Goal: Task Accomplishment & Management: Manage account settings

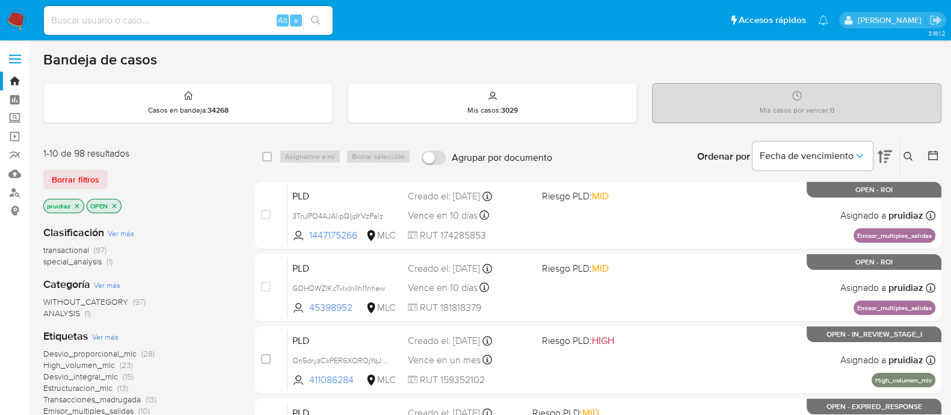
click at [18, 18] on img at bounding box center [16, 20] width 20 height 20
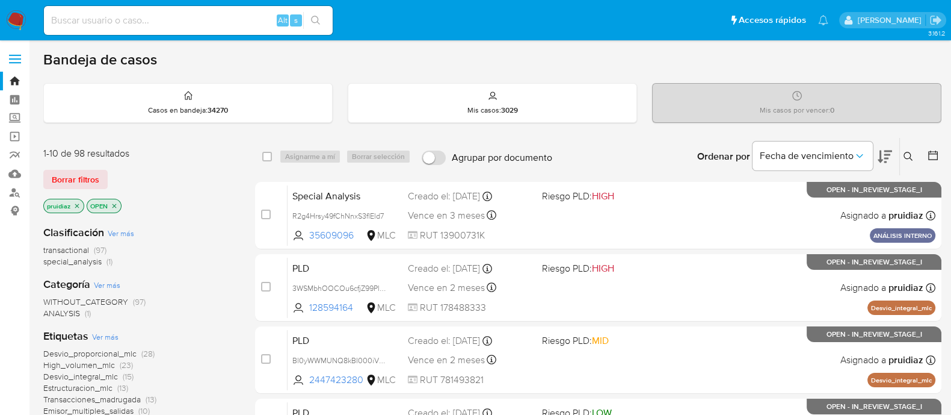
click at [21, 25] on img at bounding box center [16, 20] width 20 height 20
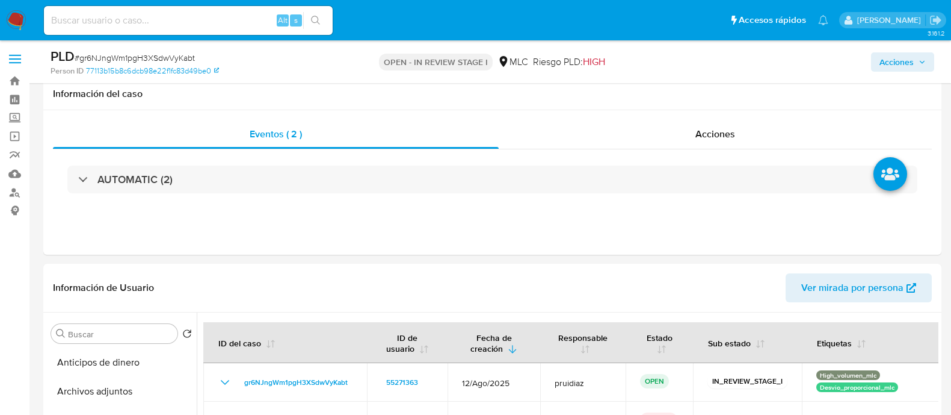
select select "10"
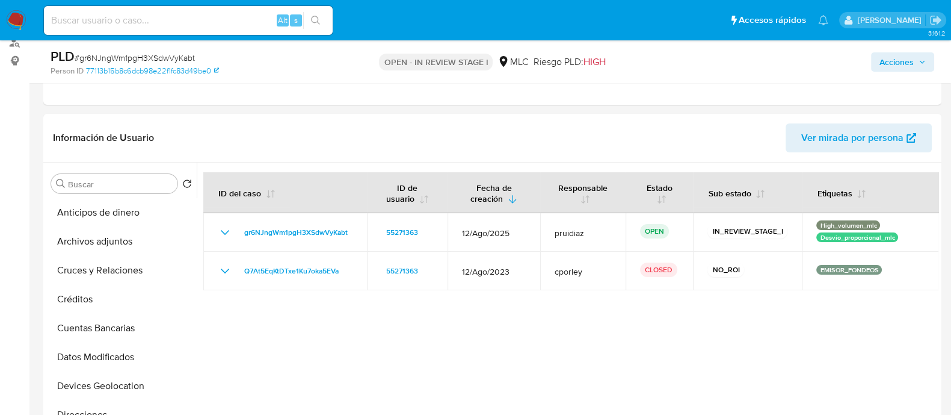
scroll to position [226, 0]
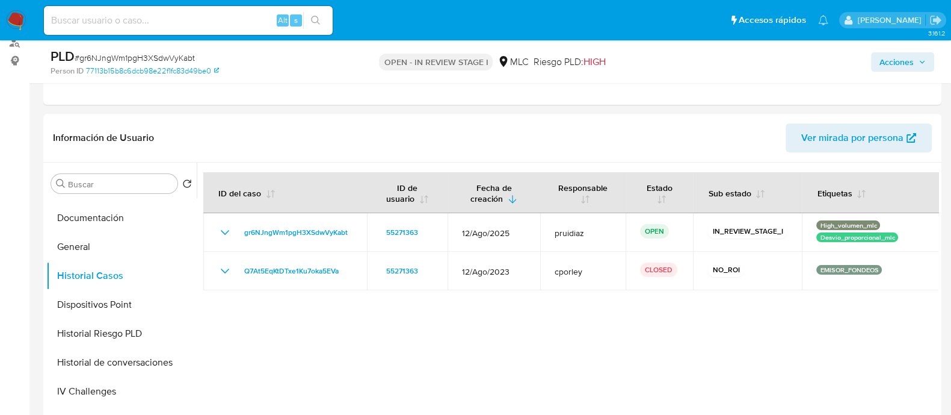
click at [131, 55] on span "# gr6NJngWm1pgH3XSdwVyKabt" at bounding box center [135, 58] width 120 height 12
copy span "gr6NJngWm1pgH3XSdwVyKabt"
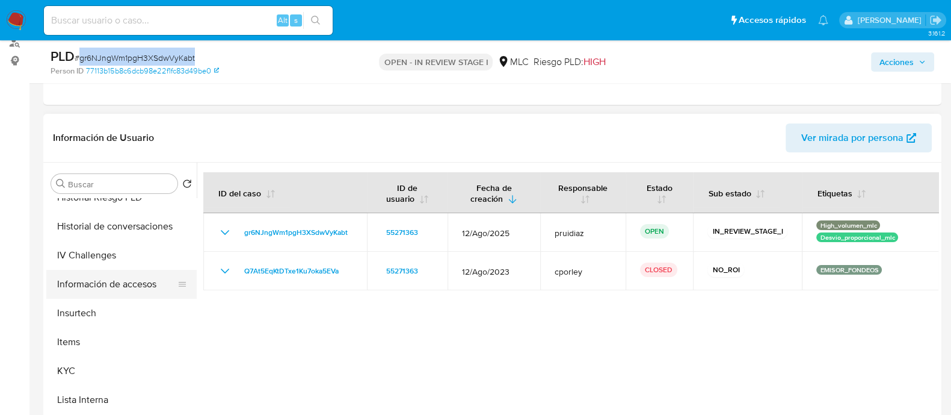
scroll to position [376, 0]
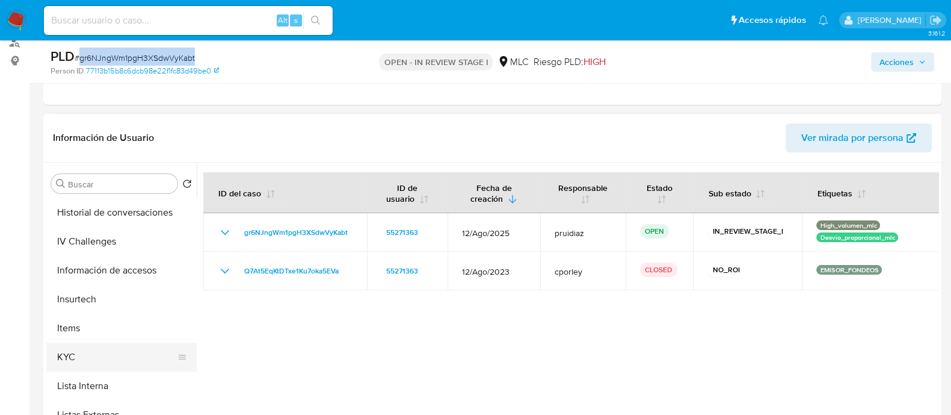
click at [66, 354] on button "KYC" at bounding box center [116, 356] width 141 height 29
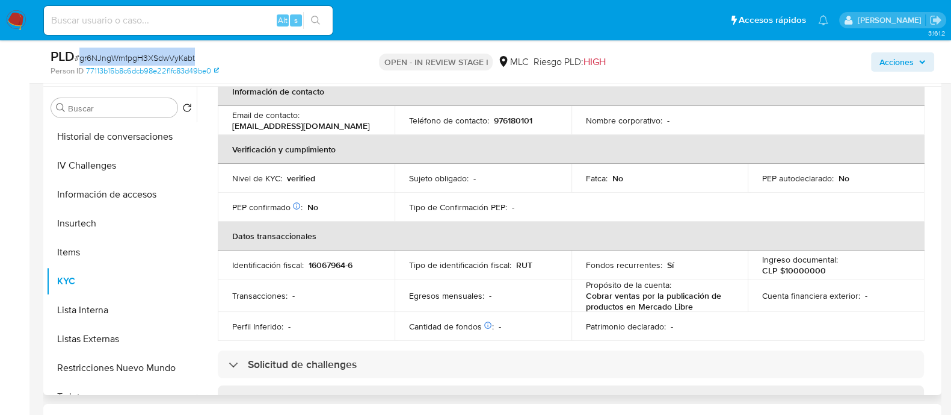
scroll to position [0, 0]
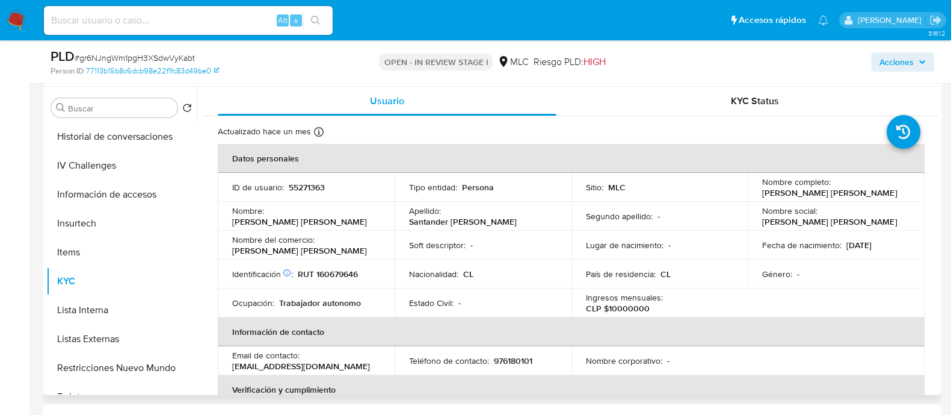
click at [341, 277] on p "RUT 160679646" at bounding box center [328, 273] width 60 height 11
copy p "160679646"
click at [341, 277] on p "RUT 160679646" at bounding box center [328, 273] width 60 height 11
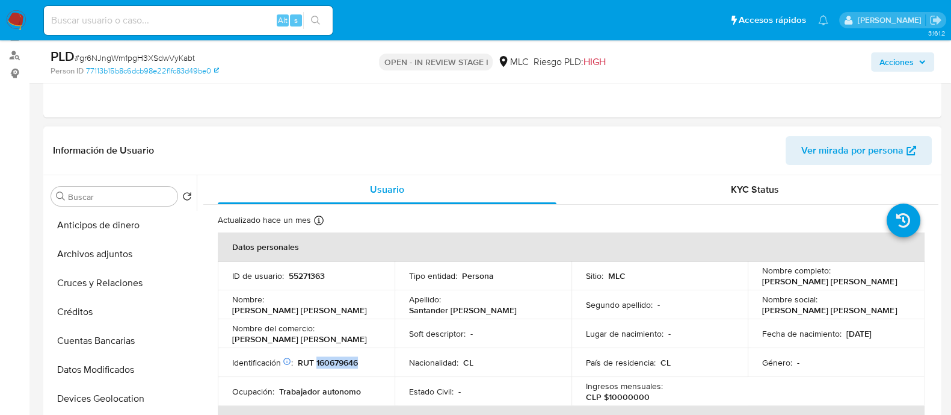
scroll to position [226, 0]
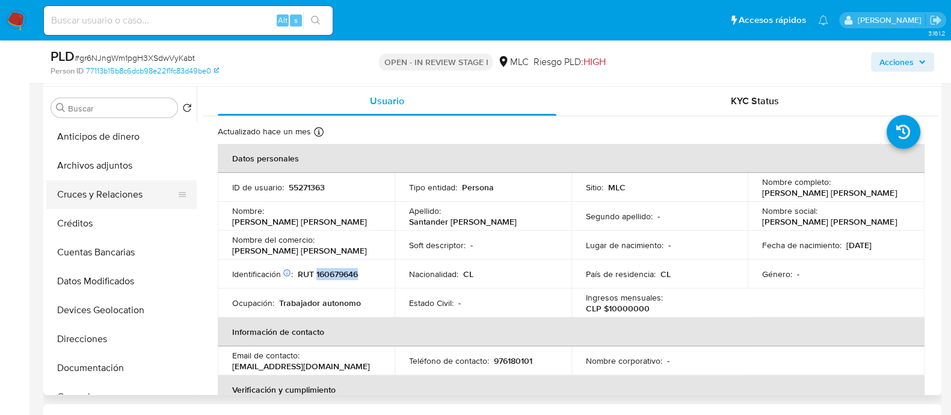
click at [110, 194] on button "Cruces y Relaciones" at bounding box center [116, 194] width 141 height 29
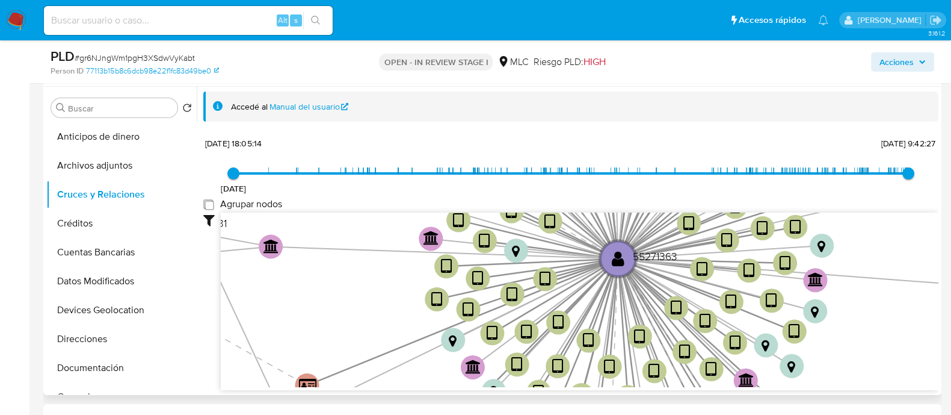
drag, startPoint x: 205, startPoint y: 204, endPoint x: 229, endPoint y: 200, distance: 23.8
click at [205, 204] on group_nodes "Agrupar nodos" at bounding box center [208, 204] width 10 height 10
checkbox group_nodes "true"
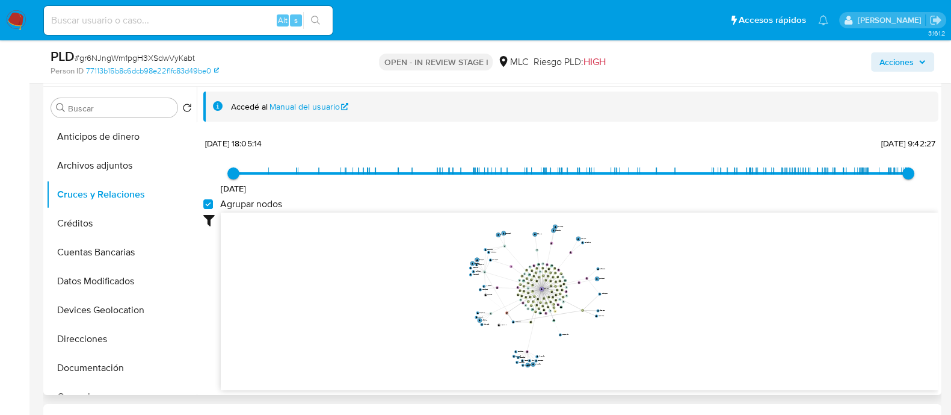
drag, startPoint x: 716, startPoint y: 258, endPoint x: 683, endPoint y: 290, distance: 46.0
click at [683, 289] on icon "device-64492a6808813b0018feb0ff  user-55271363  55271363 device-66d0b226453ea…" at bounding box center [580, 299] width 718 height 175
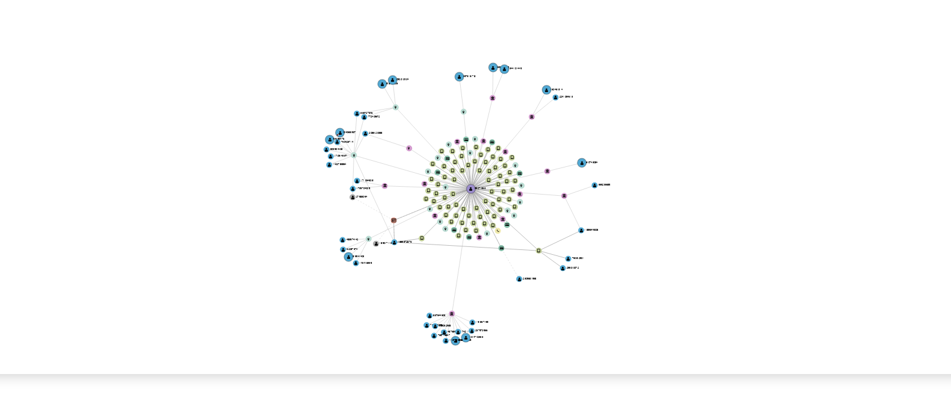
drag, startPoint x: 656, startPoint y: 250, endPoint x: 671, endPoint y: 288, distance: 40.2
click at [671, 288] on icon "device-64492a6808813b0018feb0ff  user-55271363  55271363 device-66d0b226453ea…" at bounding box center [580, 254] width 718 height 175
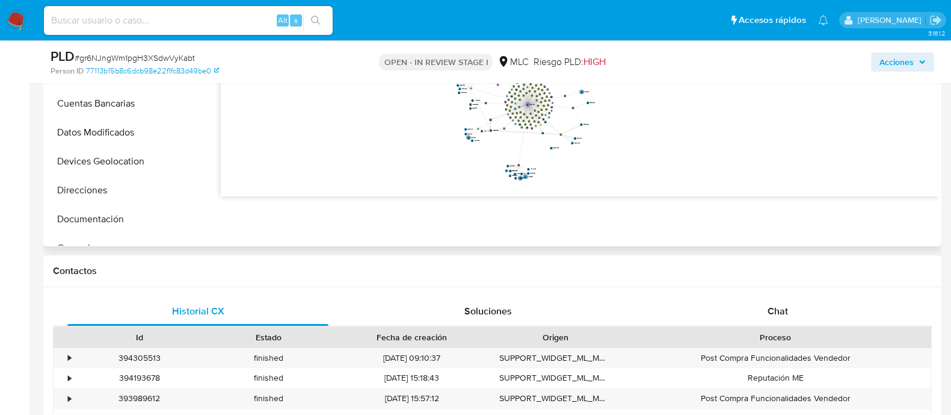
scroll to position [451, 0]
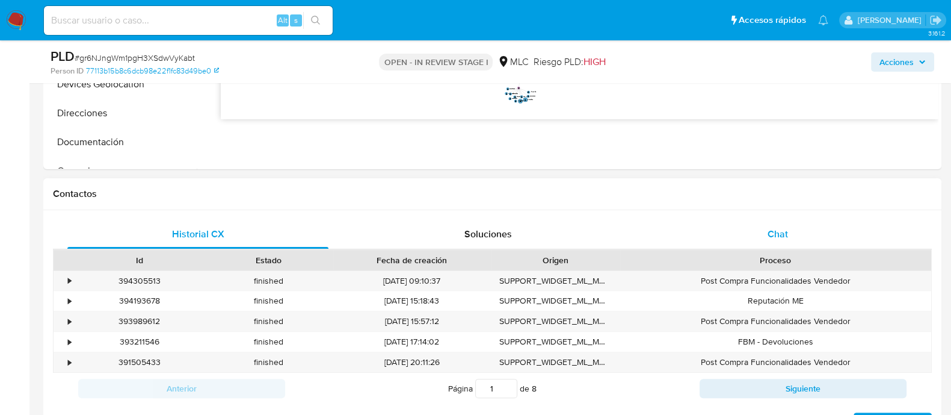
click at [787, 235] on span "Chat" at bounding box center [778, 234] width 20 height 14
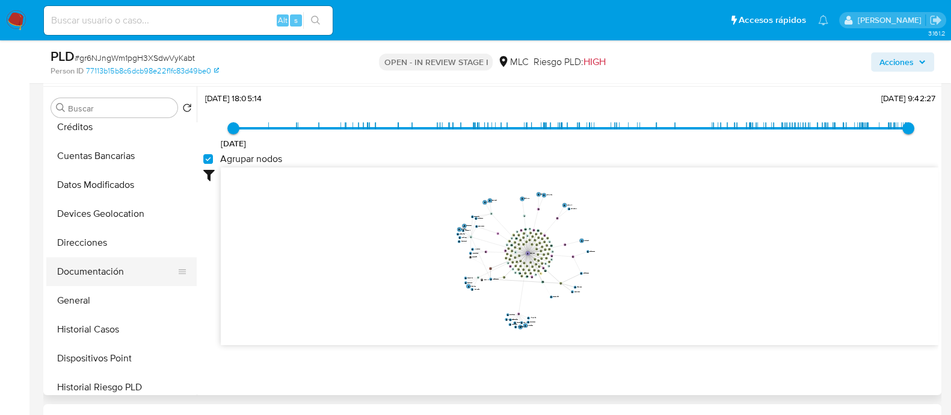
scroll to position [150, 0]
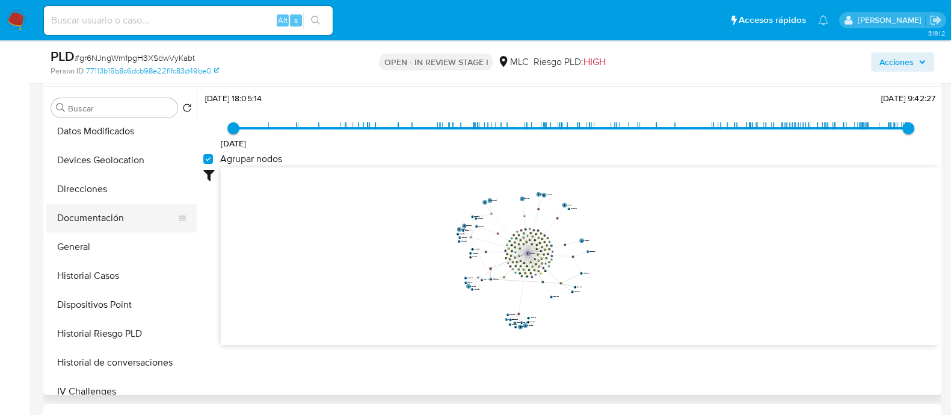
click at [111, 218] on button "Documentación" at bounding box center [116, 217] width 141 height 29
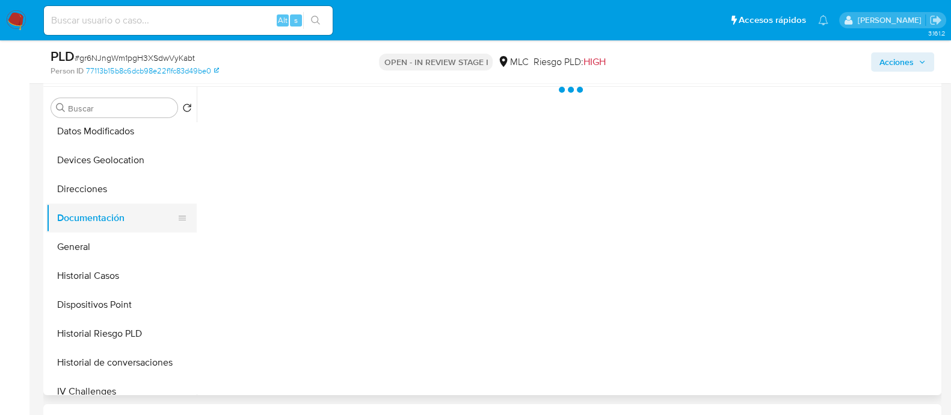
scroll to position [0, 0]
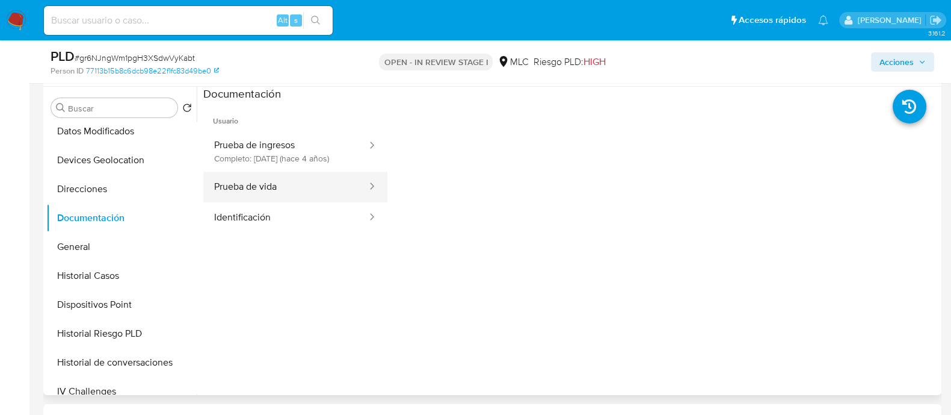
click at [295, 189] on button "Prueba de vida" at bounding box center [285, 187] width 165 height 31
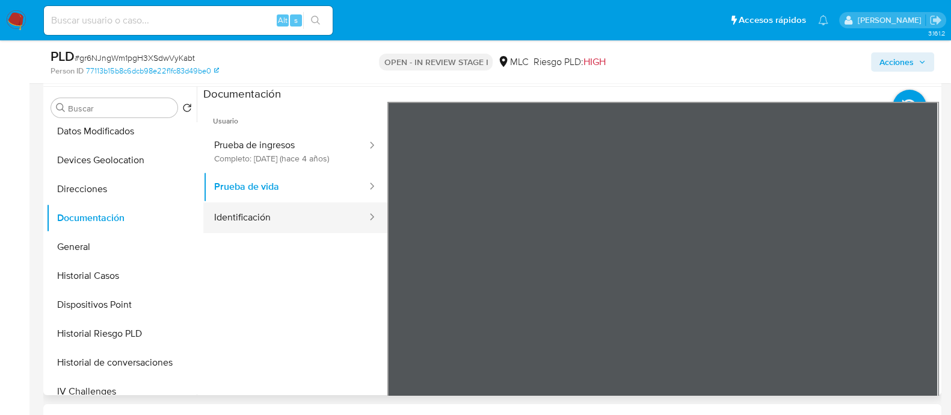
click at [286, 220] on button "Identificación" at bounding box center [285, 217] width 165 height 31
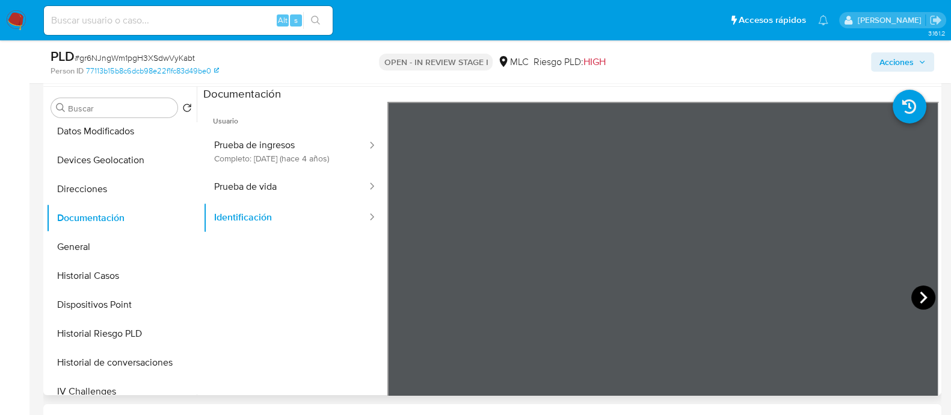
click at [912, 294] on icon at bounding box center [924, 297] width 24 height 24
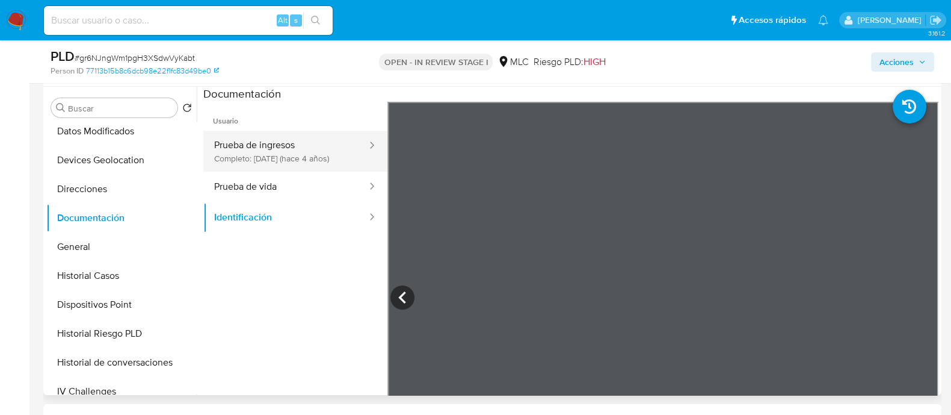
click at [313, 143] on button "Prueba de ingresos Completo: 11/02/2022 (hace 4 años)" at bounding box center [285, 151] width 165 height 41
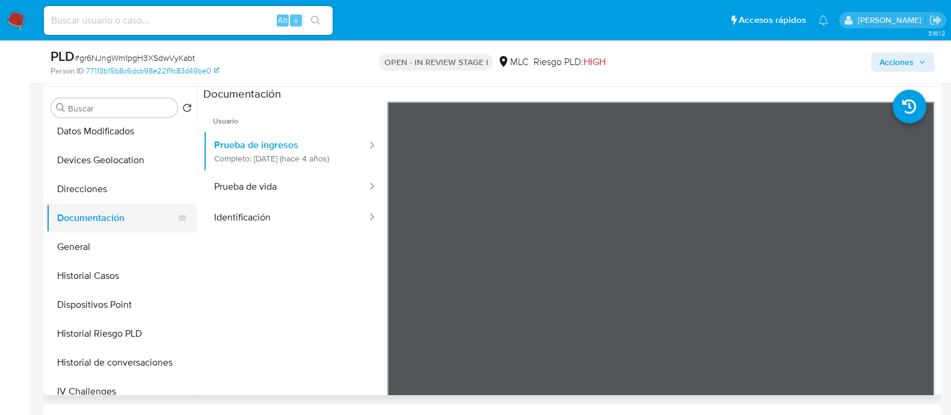
scroll to position [376, 0]
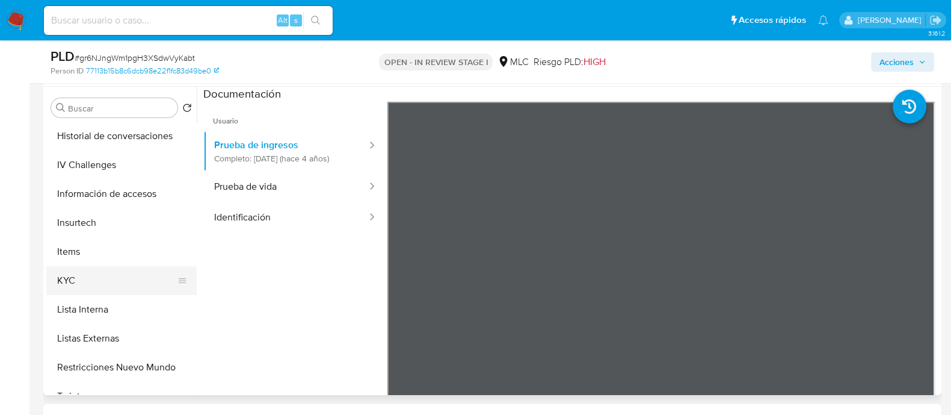
click at [89, 276] on button "KYC" at bounding box center [116, 280] width 141 height 29
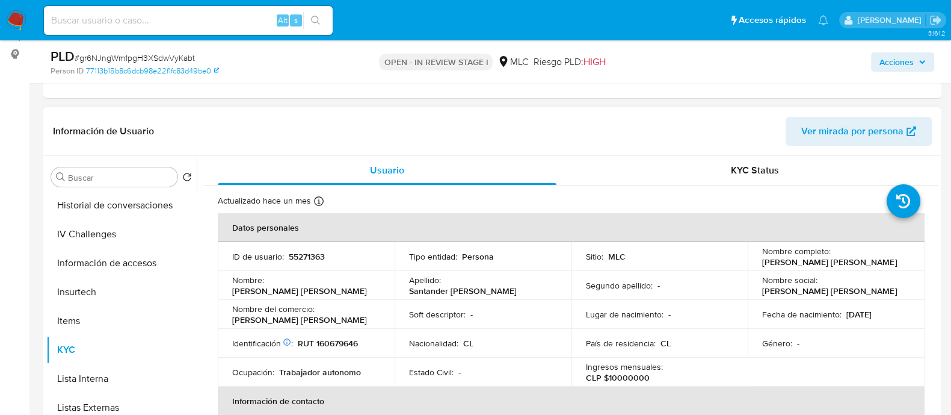
scroll to position [150, 0]
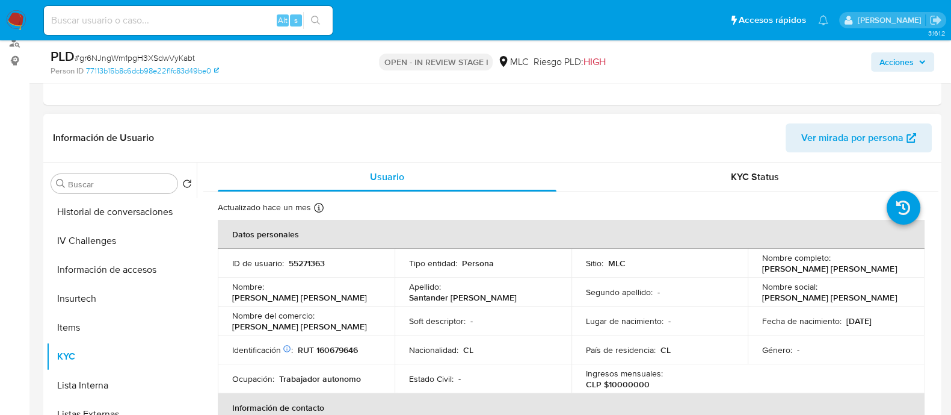
drag, startPoint x: 899, startPoint y: 272, endPoint x: 752, endPoint y: 267, distance: 146.9
click at [752, 267] on td "Nombre completo : Alan Eduardo Santander Córdova" at bounding box center [836, 263] width 177 height 29
copy p "Alan Eduardo Santander Córdova"
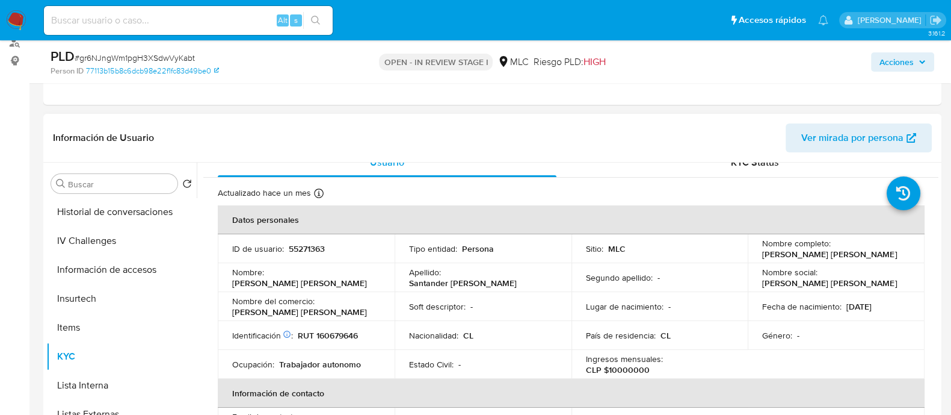
scroll to position [0, 0]
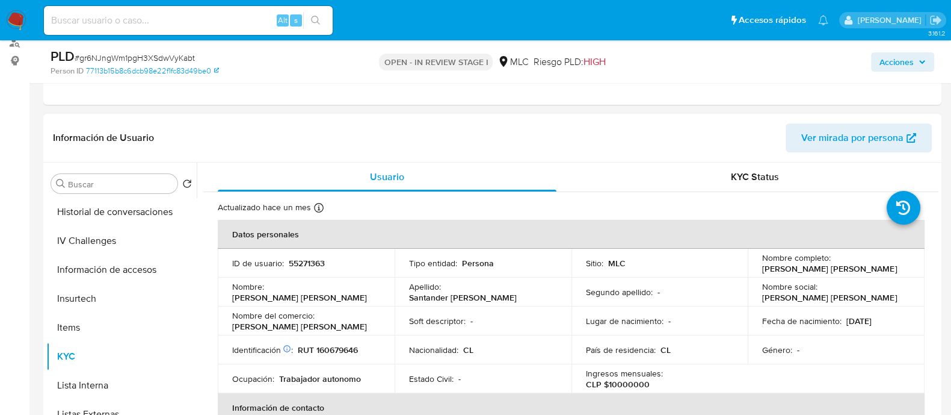
click at [307, 266] on p "55271363" at bounding box center [307, 263] width 36 height 11
copy p "55271363"
click at [298, 262] on p "55271363" at bounding box center [307, 263] width 36 height 11
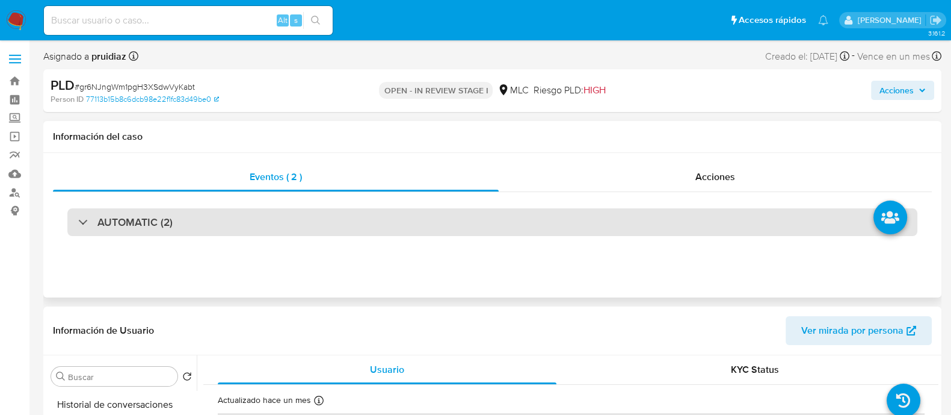
click at [128, 221] on h3 "AUTOMATIC (2)" at bounding box center [134, 221] width 75 height 13
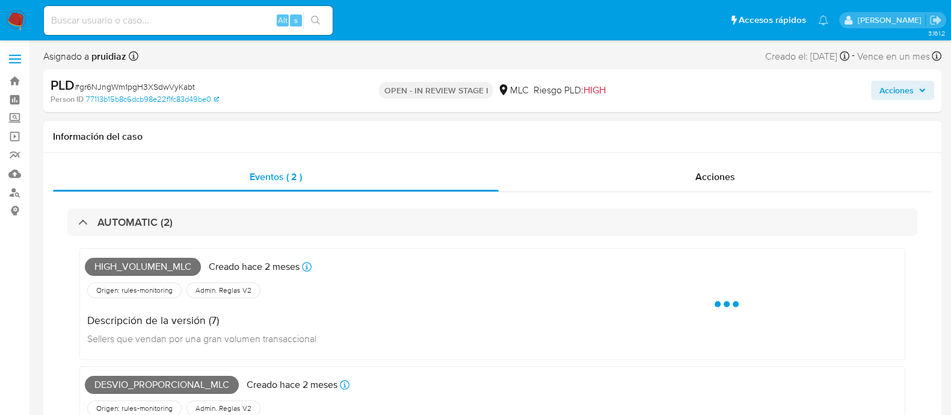
click at [129, 260] on span "High_volumen_mlc" at bounding box center [143, 267] width 116 height 18
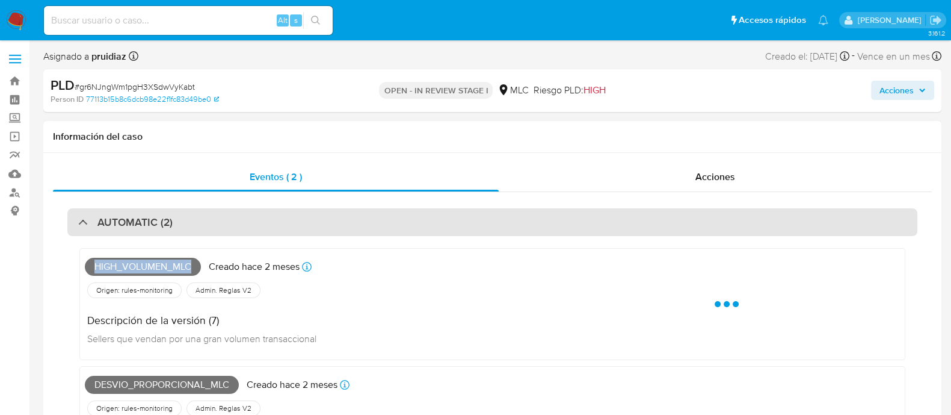
copy span "High_volumen_mlc"
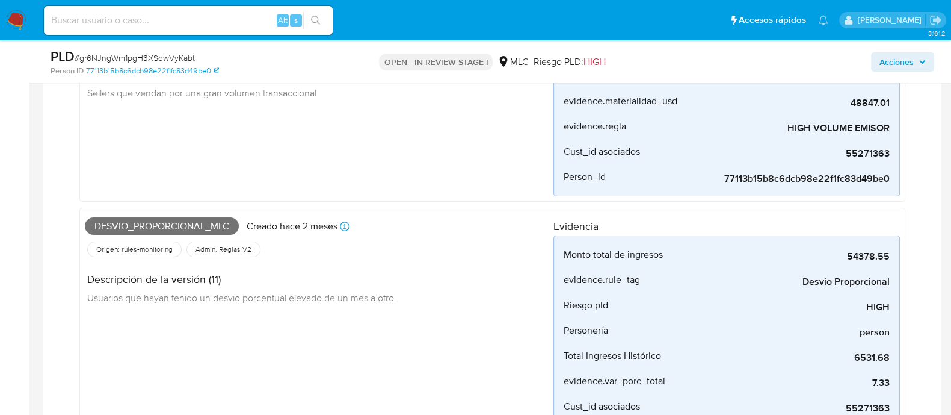
scroll to position [226, 0]
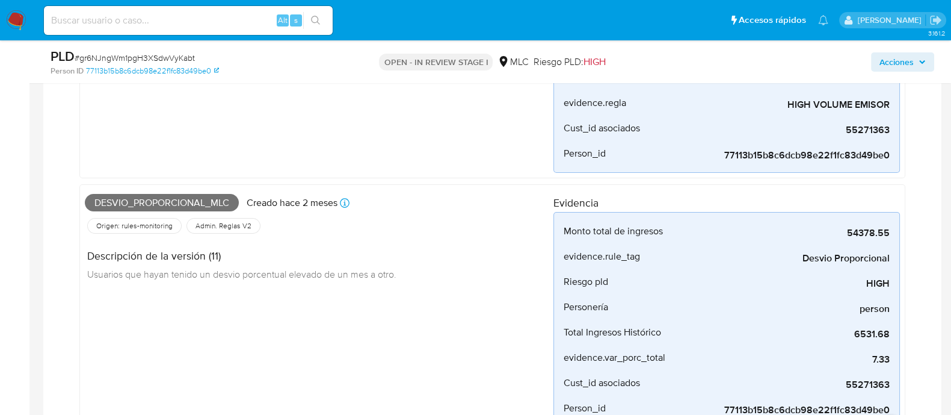
click at [182, 196] on span "Desvio_proporcional_mlc" at bounding box center [162, 203] width 154 height 18
copy span "Desvio_proporcional_mlc"
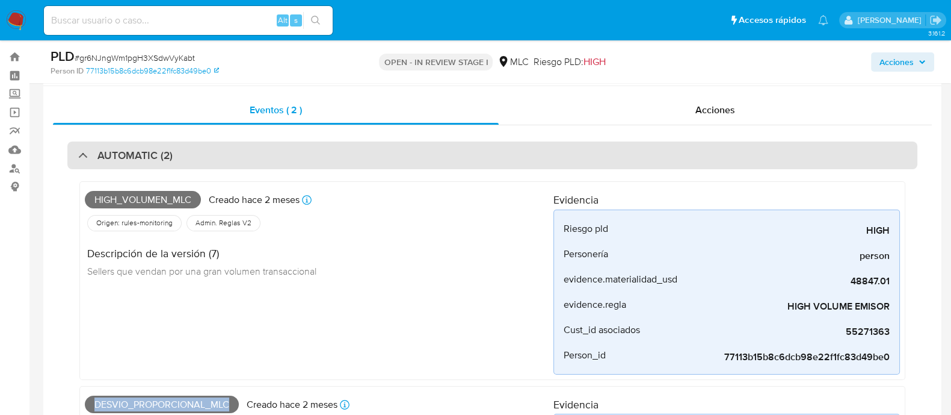
scroll to position [0, 0]
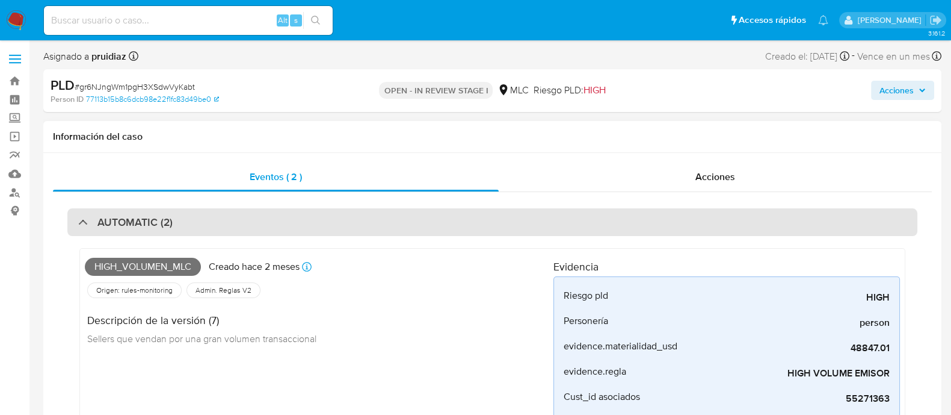
click at [137, 210] on div "AUTOMATIC (2)" at bounding box center [492, 222] width 850 height 28
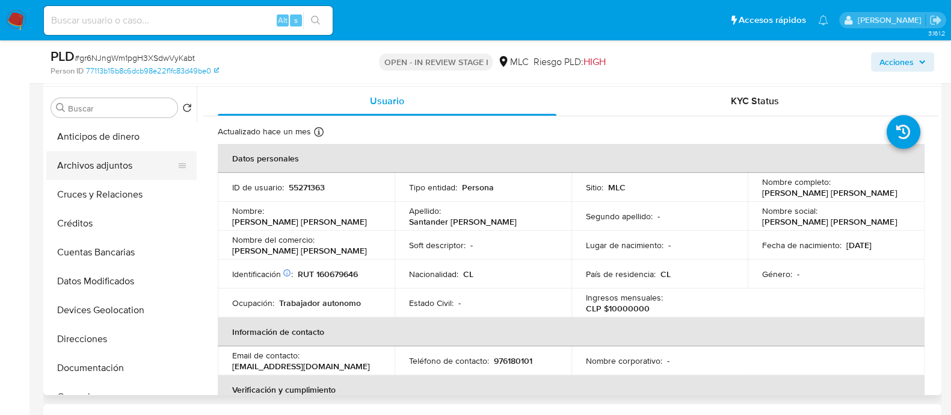
click at [98, 162] on button "Archivos adjuntos" at bounding box center [116, 165] width 141 height 29
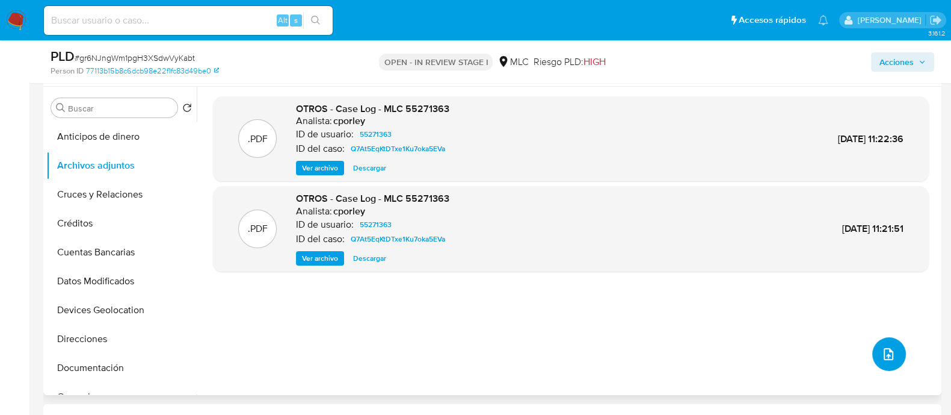
click at [893, 357] on button "upload-file" at bounding box center [890, 354] width 34 height 34
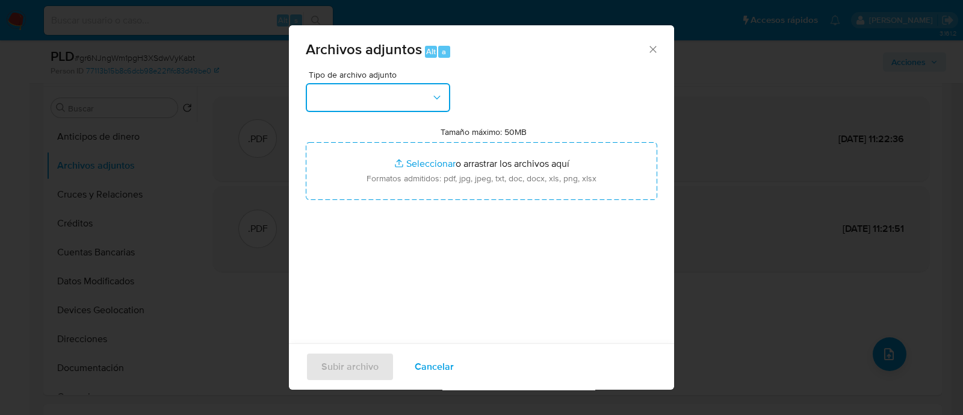
drag, startPoint x: 400, startPoint y: 111, endPoint x: 395, endPoint y: 104, distance: 9.0
click at [400, 111] on button "button" at bounding box center [378, 97] width 144 height 29
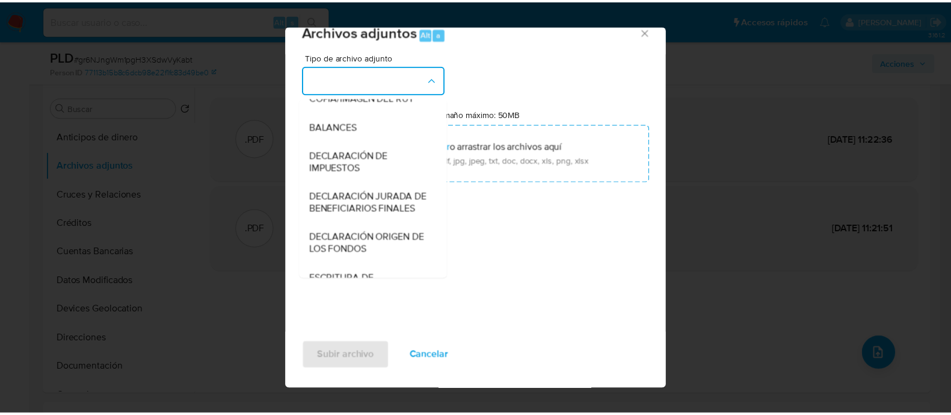
scroll to position [199, 0]
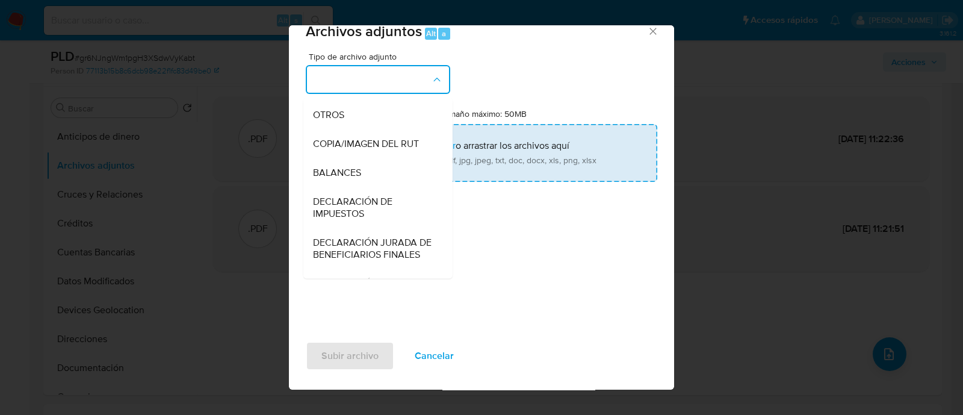
click at [337, 121] on span "OTROS" at bounding box center [328, 115] width 31 height 12
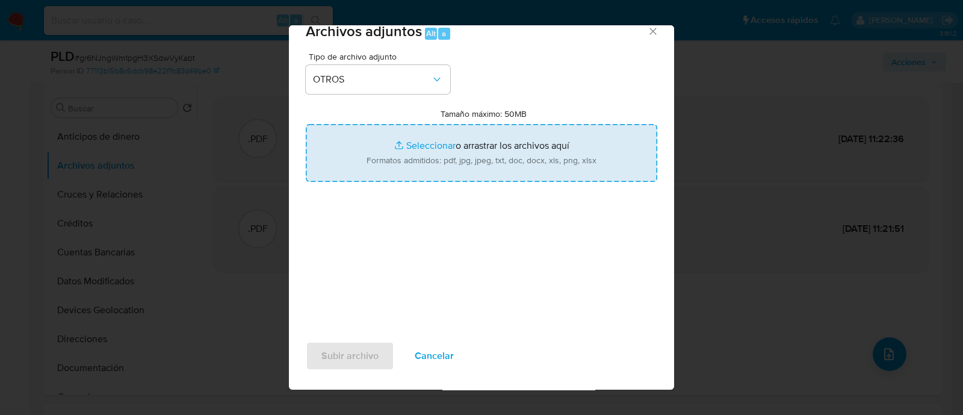
click at [459, 142] on input "Tamaño máximo: 50MB Seleccionar archivos" at bounding box center [481, 153] width 351 height 58
type input "C:\fakepath\55271363 - 30_09_2025.pdf"
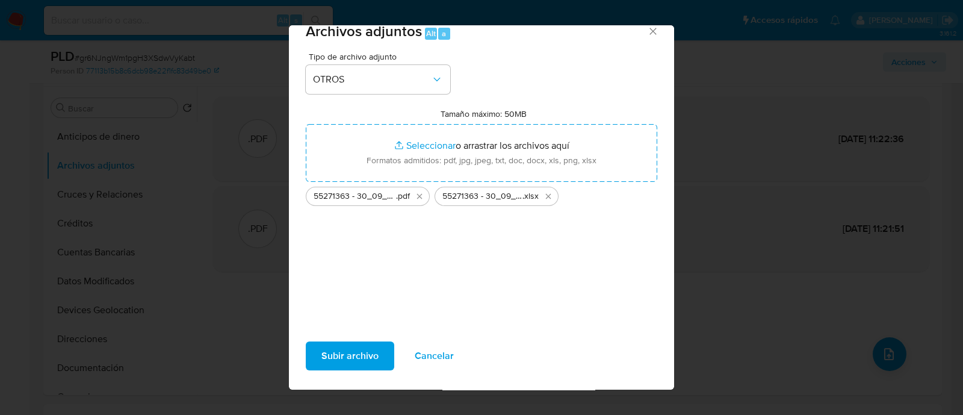
click at [356, 359] on span "Subir archivo" at bounding box center [349, 355] width 57 height 26
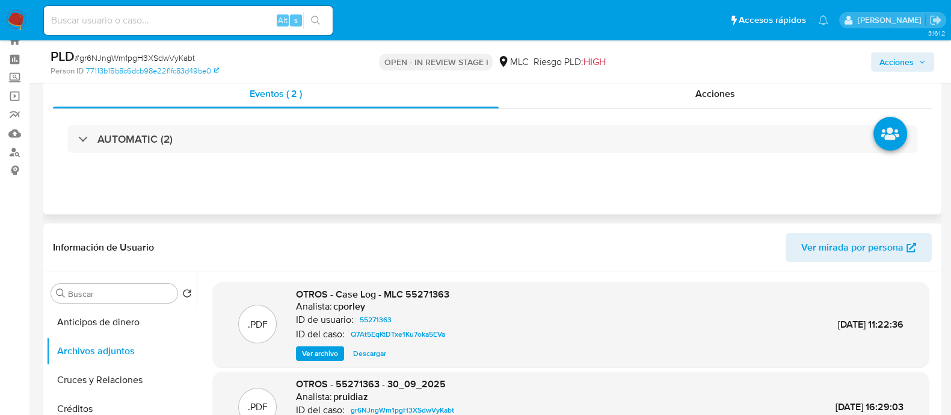
scroll to position [0, 0]
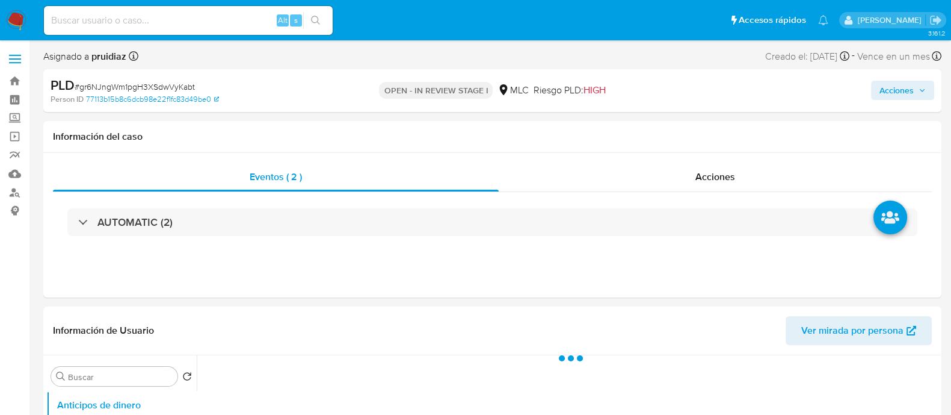
select select "10"
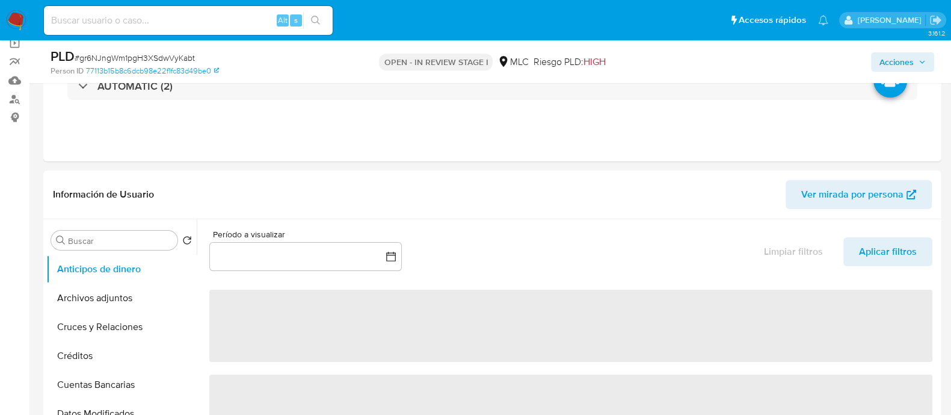
scroll to position [150, 0]
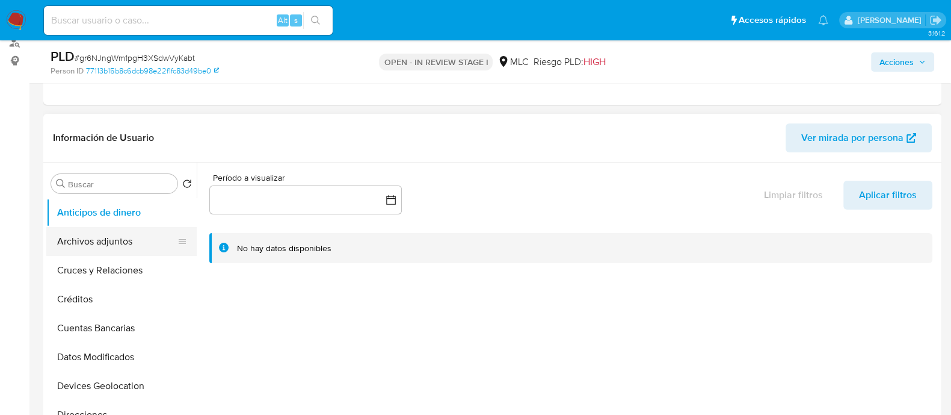
click at [106, 240] on button "Archivos adjuntos" at bounding box center [116, 241] width 141 height 29
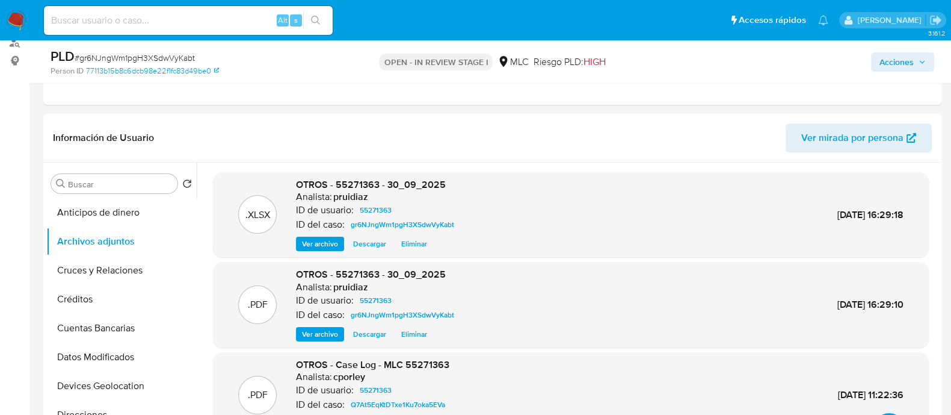
click at [915, 57] on span "Acciones" at bounding box center [903, 62] width 46 height 17
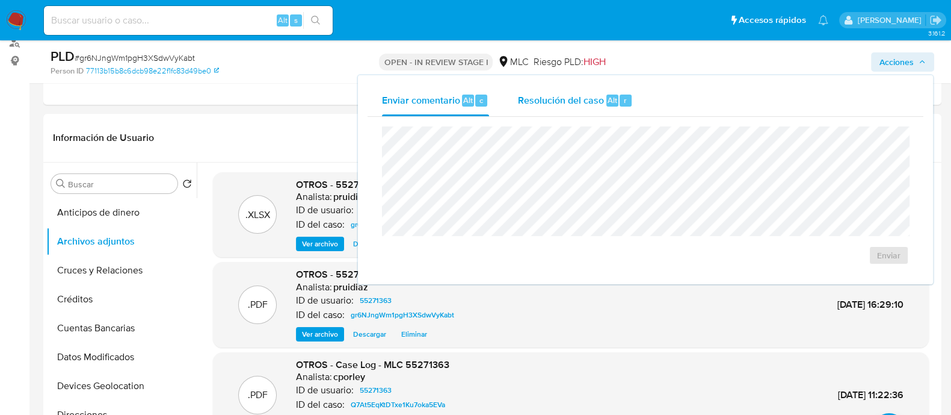
click at [587, 101] on span "Resolución del caso" at bounding box center [561, 100] width 86 height 14
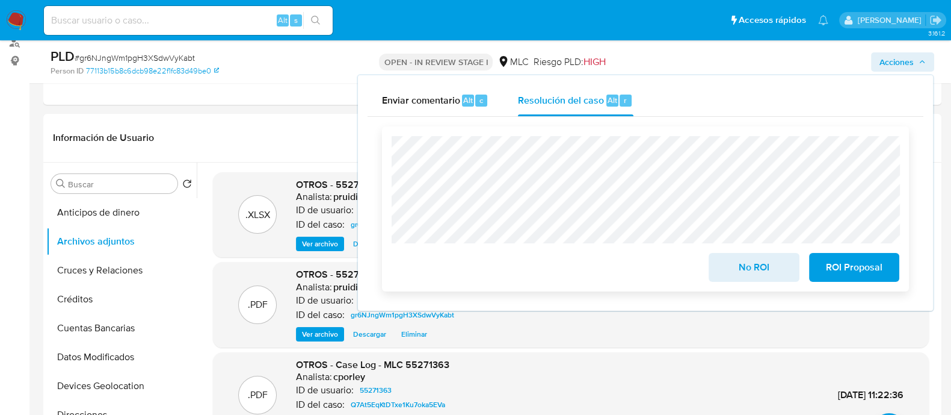
click at [762, 258] on span "No ROI" at bounding box center [754, 267] width 59 height 26
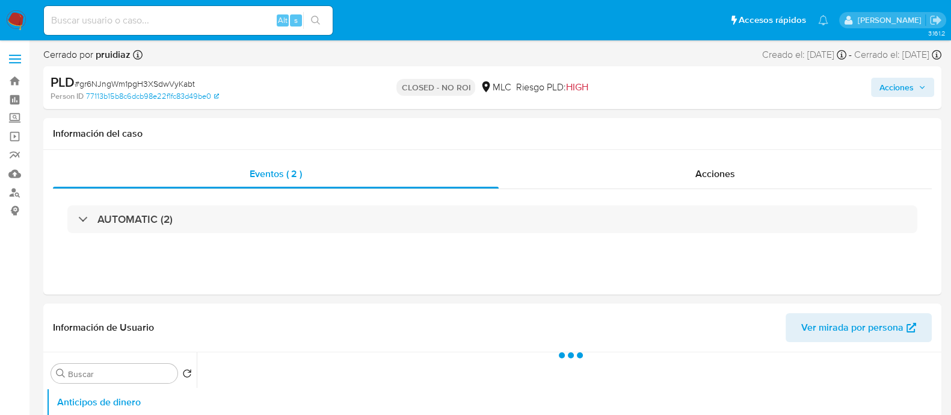
select select "10"
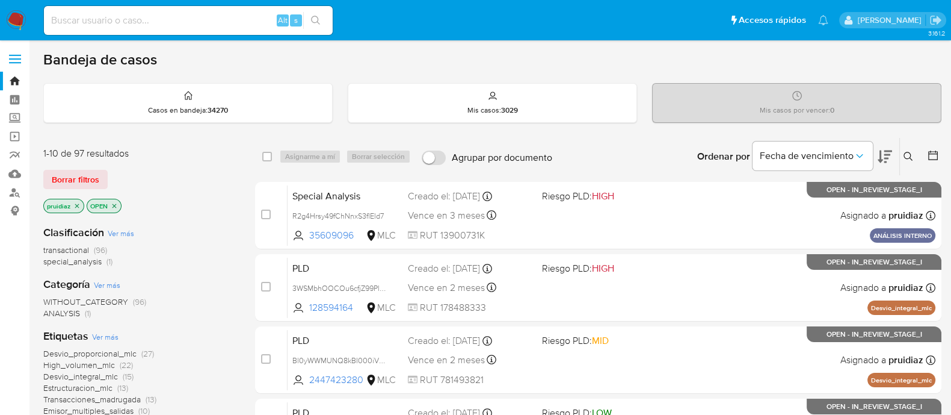
click at [884, 153] on icon at bounding box center [885, 156] width 14 height 14
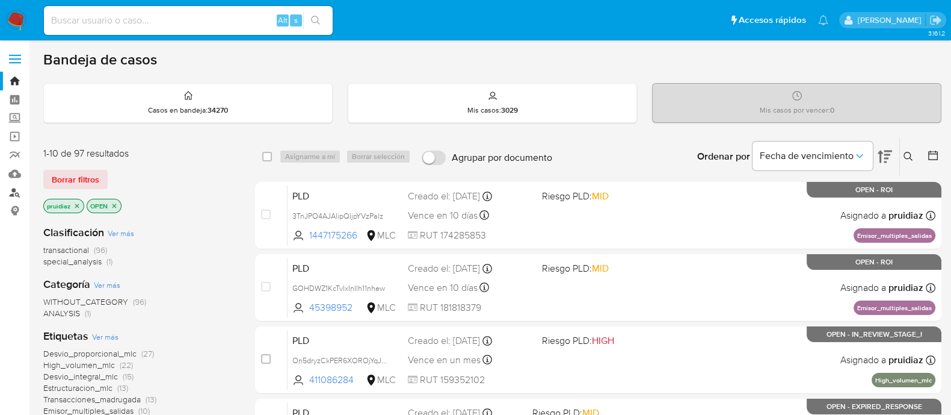
click at [9, 185] on link "Buscador de personas" at bounding box center [71, 192] width 143 height 19
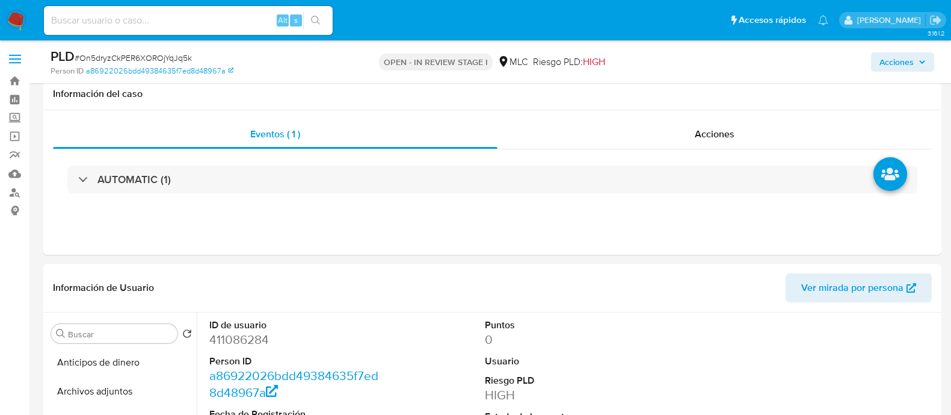
select select "10"
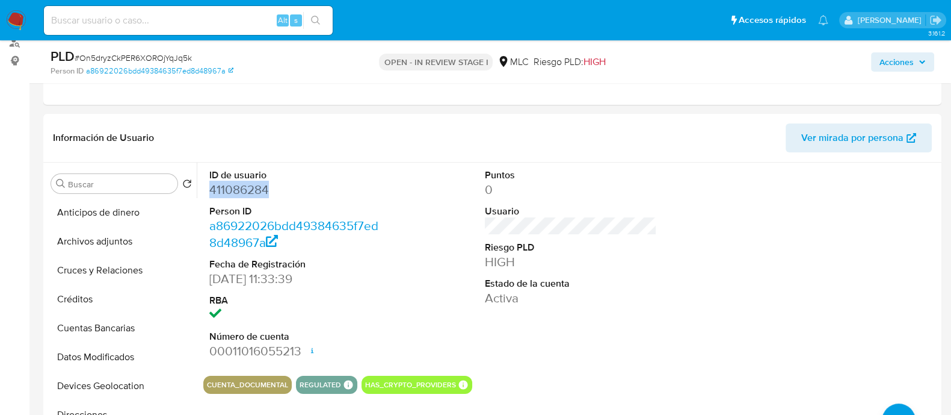
scroll to position [150, 0]
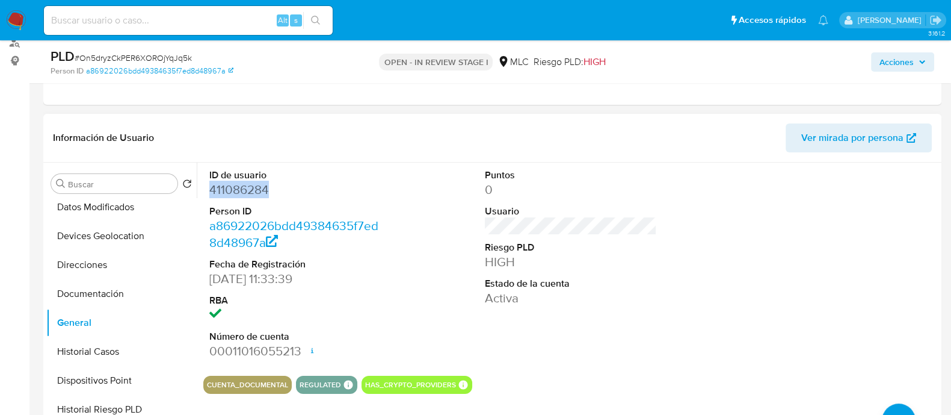
click at [245, 191] on dd "411086284" at bounding box center [295, 189] width 172 height 17
click at [115, 58] on span "# On5dryzCkPER6XOROjYqJq5k" at bounding box center [133, 58] width 117 height 12
copy span "On5dryzCkPER6XOROjYqJq5k"
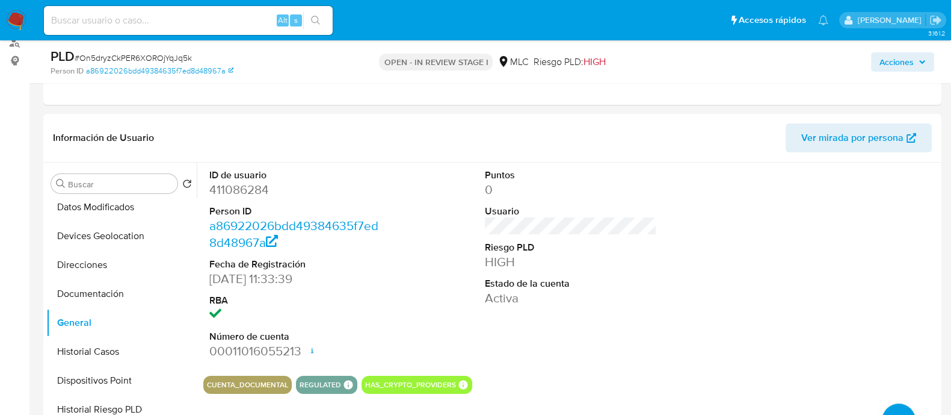
click at [404, 69] on p "OPEN - IN REVIEW STAGE I" at bounding box center [436, 62] width 114 height 17
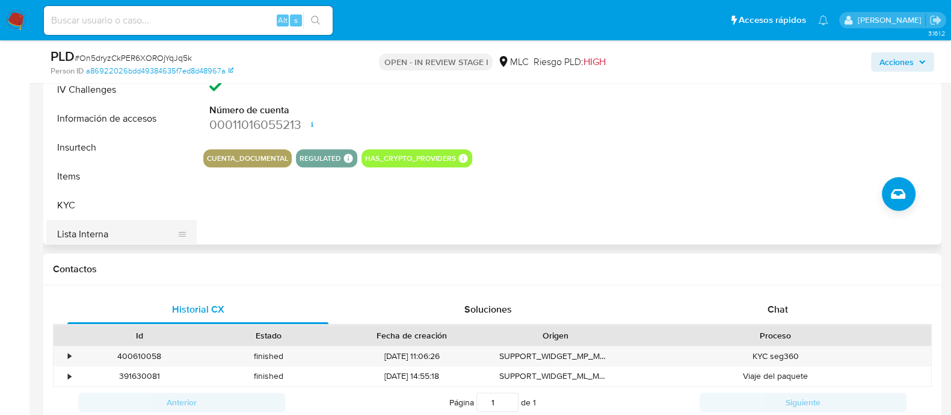
scroll to position [376, 0]
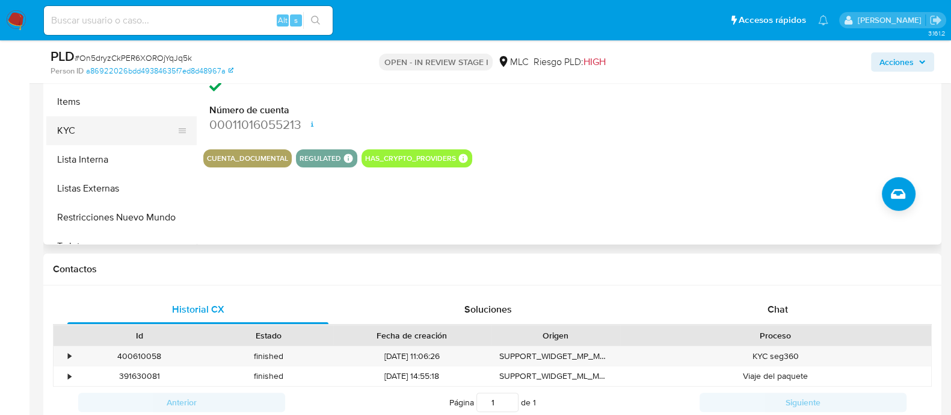
drag, startPoint x: 91, startPoint y: 123, endPoint x: 115, endPoint y: 144, distance: 32.0
click at [90, 123] on button "KYC" at bounding box center [116, 130] width 141 height 29
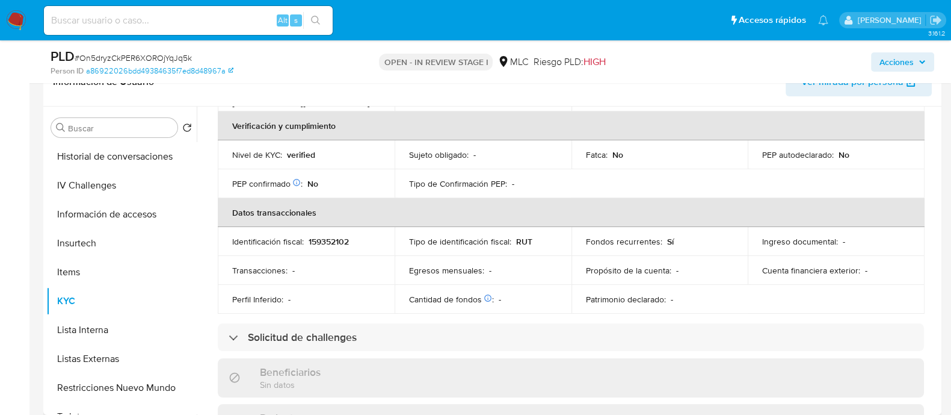
scroll to position [0, 0]
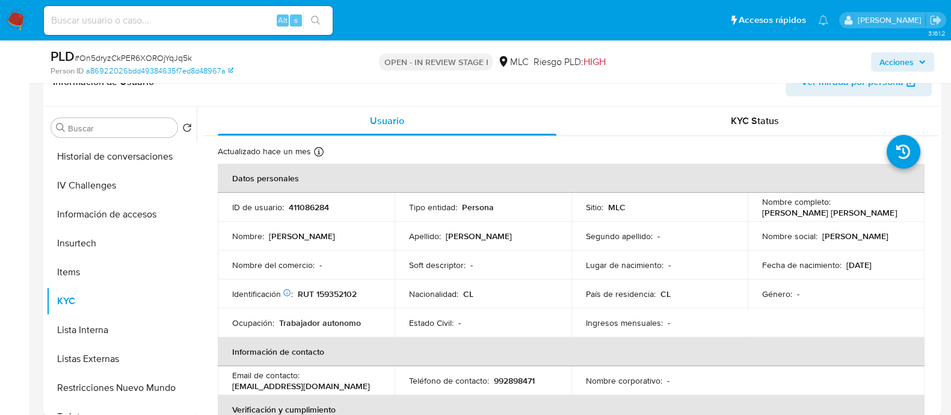
click at [336, 288] on p "RUT 159352102" at bounding box center [327, 293] width 59 height 11
copy p "159352102"
click at [348, 294] on p "RUT 159352102" at bounding box center [327, 293] width 59 height 11
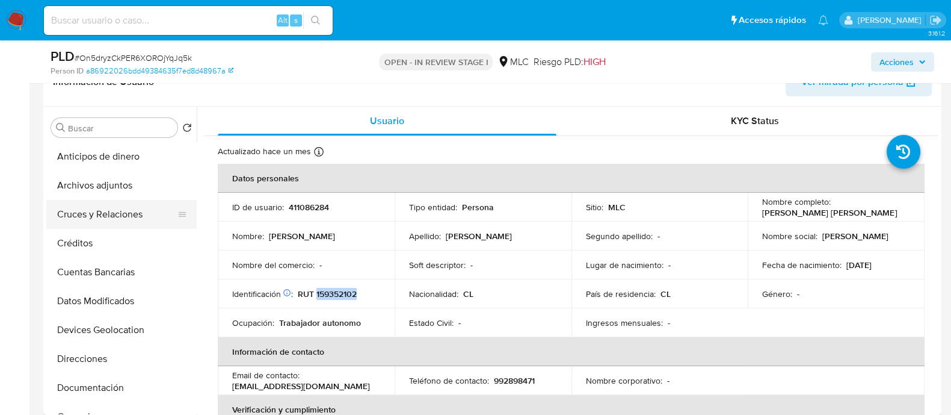
click at [75, 224] on button "Cruces y Relaciones" at bounding box center [116, 214] width 141 height 29
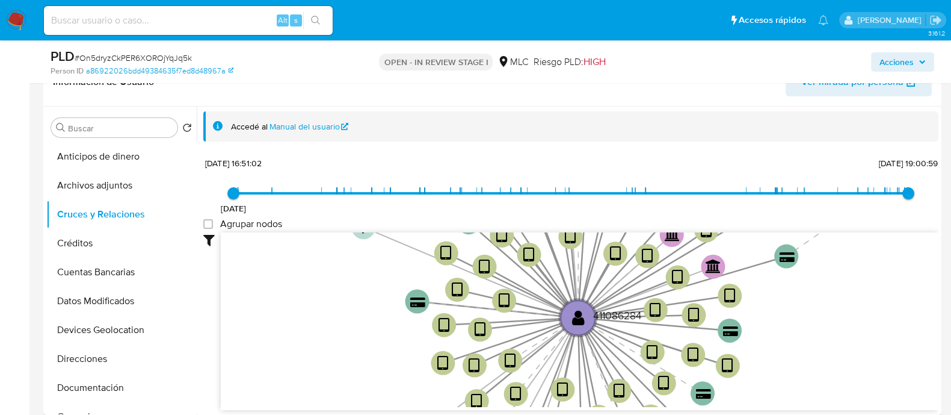
click at [199, 223] on div "Accedé al Manual del usuario 18/8/2021 18/8/2021, 16:51:02 25/9/2025, 19:00:59 …" at bounding box center [568, 261] width 742 height 308
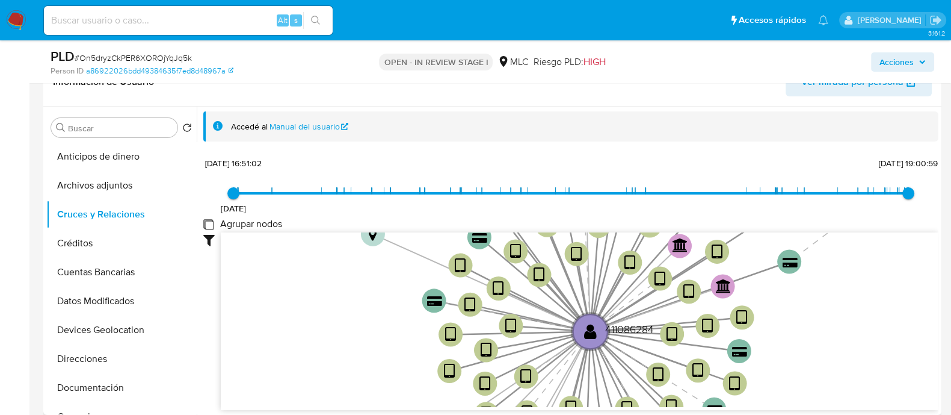
click at [208, 222] on group_nodes "Agrupar nodos" at bounding box center [208, 224] width 10 height 10
checkbox group_nodes "true"
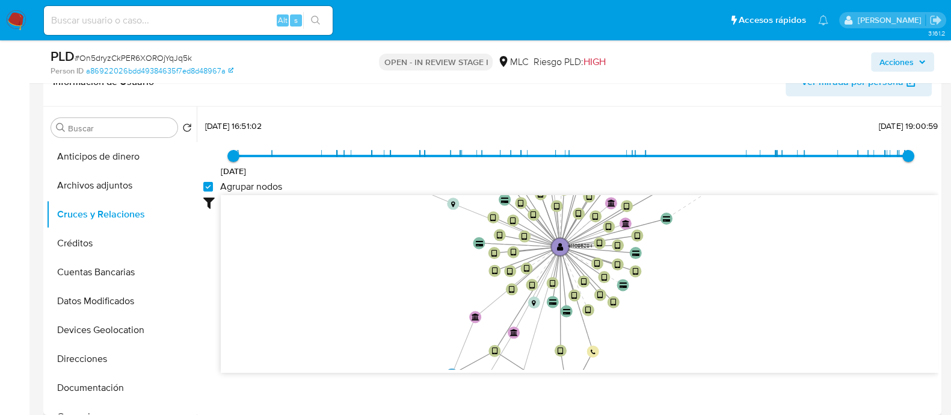
scroll to position [45, 0]
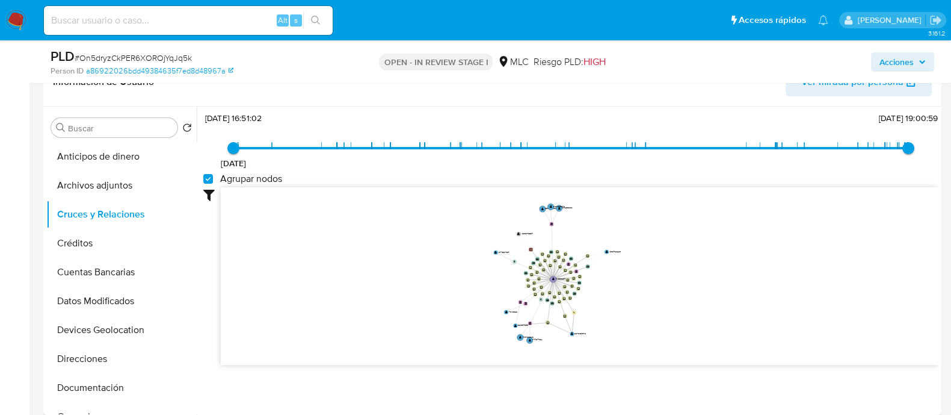
drag, startPoint x: 674, startPoint y: 261, endPoint x: 671, endPoint y: 276, distance: 15.9
click at [671, 276] on icon "user-411086284  411086284 device-618eafbb08813b0019175eaf  device-634db13c088…" at bounding box center [580, 274] width 718 height 175
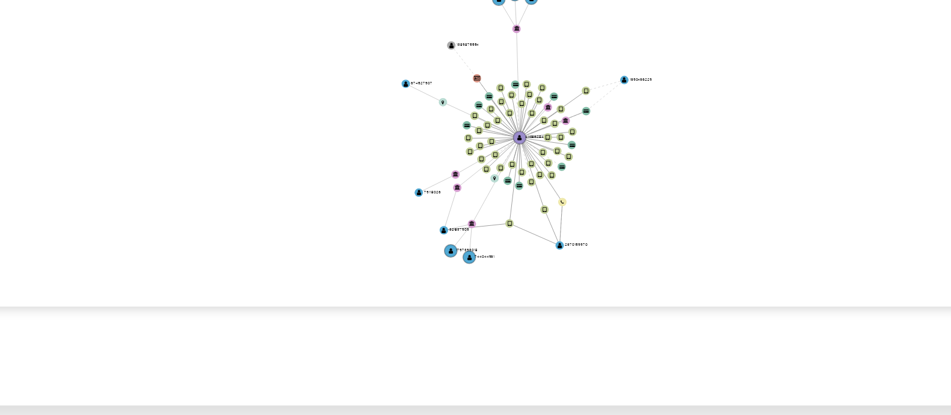
scroll to position [0, 0]
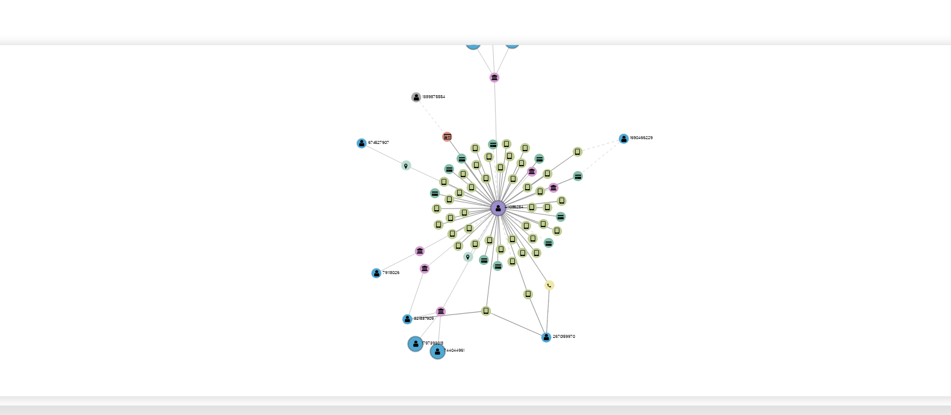
drag, startPoint x: 625, startPoint y: 361, endPoint x: 617, endPoint y: 370, distance: 11.1
click at [617, 370] on icon "user-411086284  411086284 device-618eafbb08813b0019175eaf  device-634db13c088…" at bounding box center [580, 314] width 718 height 175
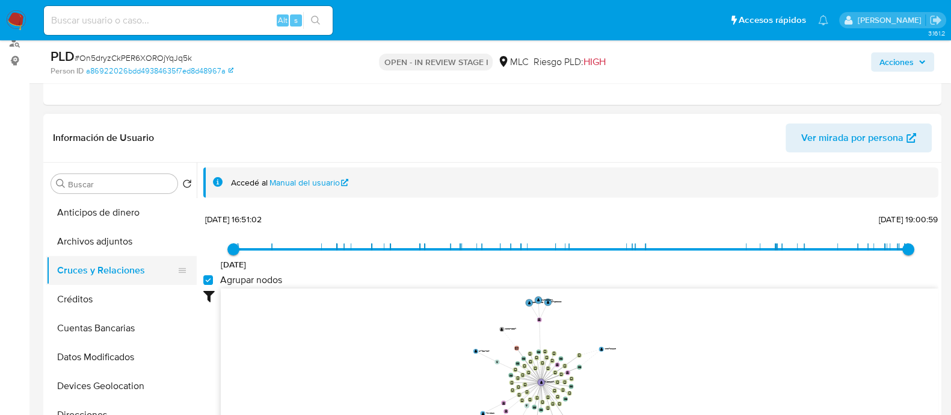
scroll to position [75, 0]
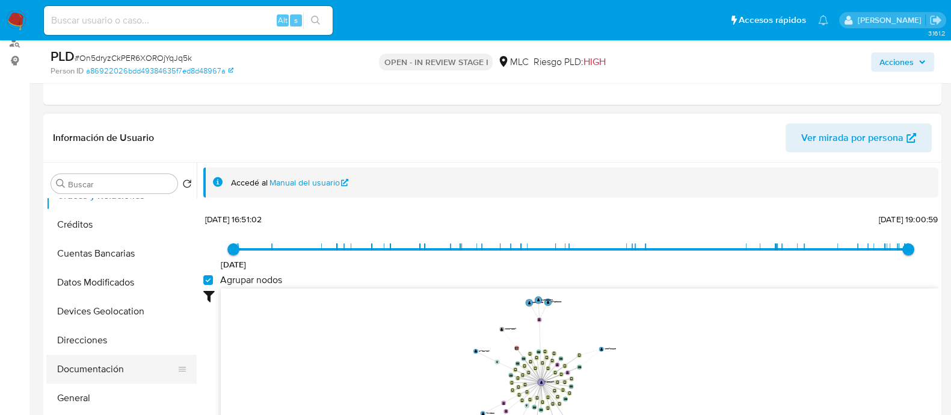
click at [78, 374] on button "Documentación" at bounding box center [116, 368] width 141 height 29
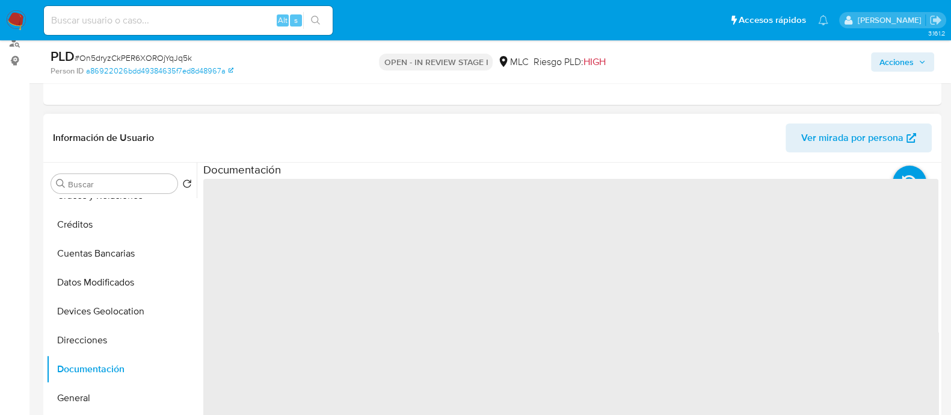
scroll to position [226, 0]
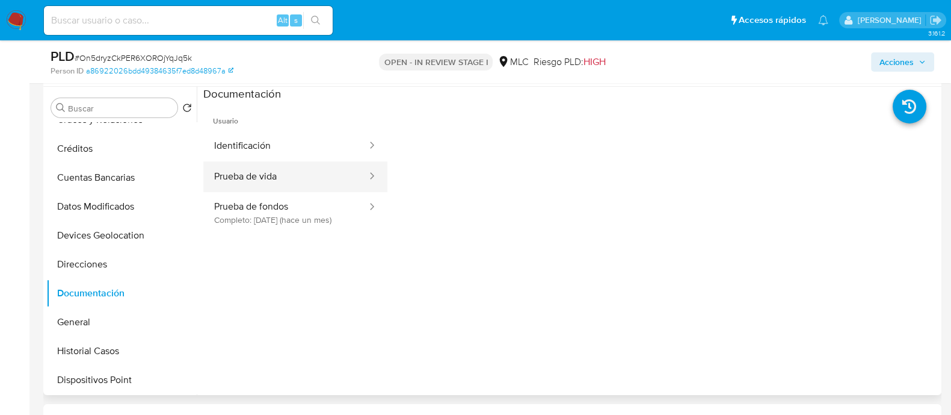
click at [277, 175] on button "Prueba de vida" at bounding box center [285, 176] width 165 height 31
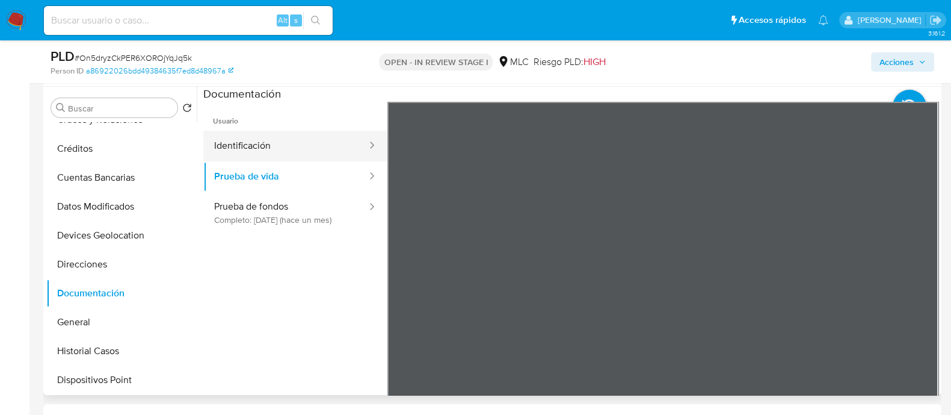
click at [264, 152] on button "Identificación" at bounding box center [285, 146] width 165 height 31
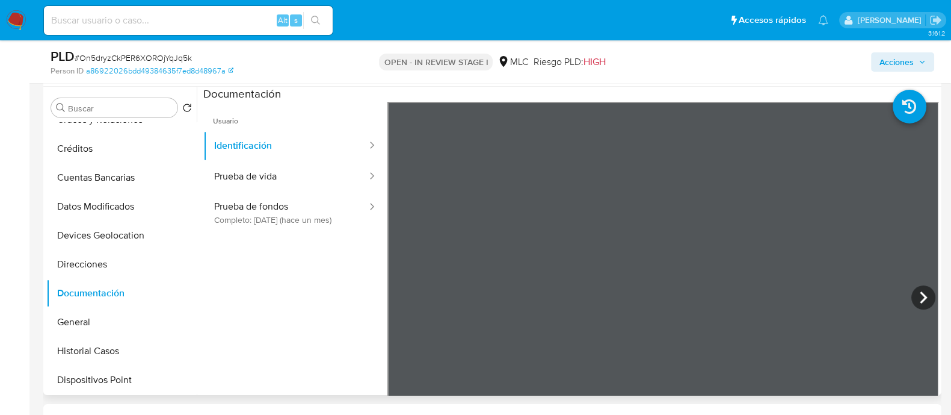
click at [903, 290] on div at bounding box center [664, 299] width 552 height 395
click at [912, 293] on icon at bounding box center [924, 297] width 24 height 24
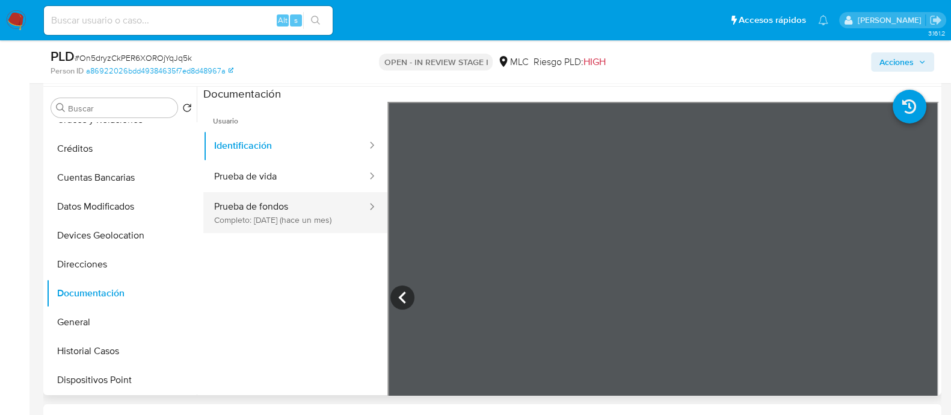
click at [310, 215] on button "Prueba de fondos Completo: 16/08/2025 (hace un mes)" at bounding box center [285, 212] width 165 height 41
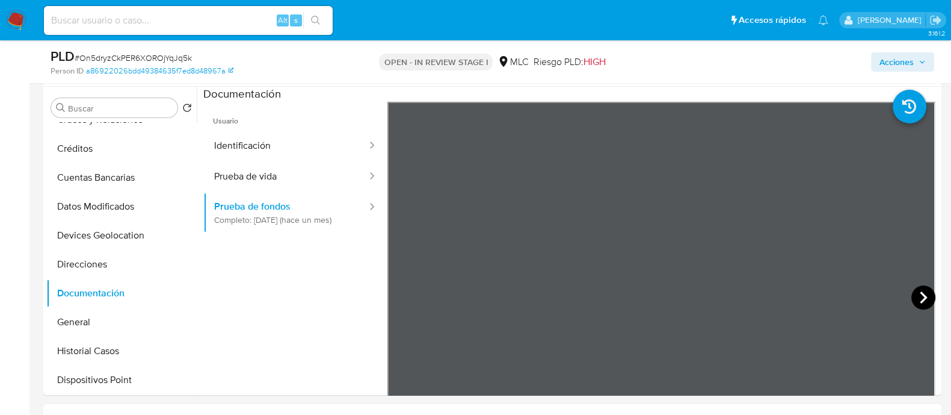
click at [912, 296] on icon at bounding box center [924, 297] width 24 height 24
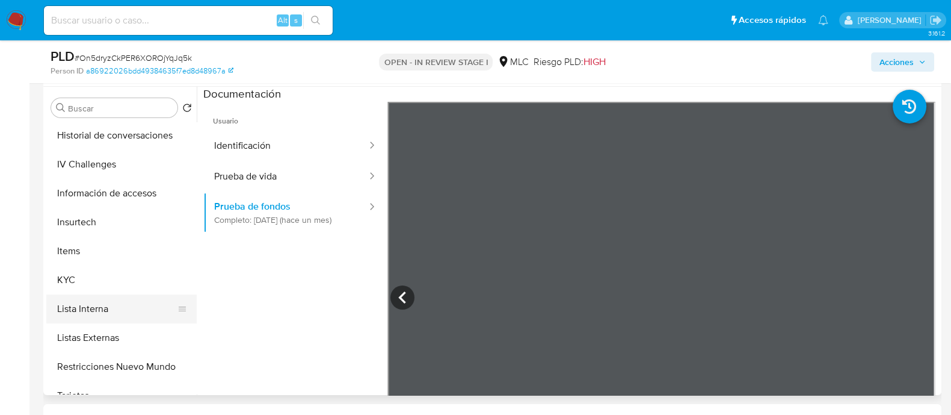
scroll to position [451, 0]
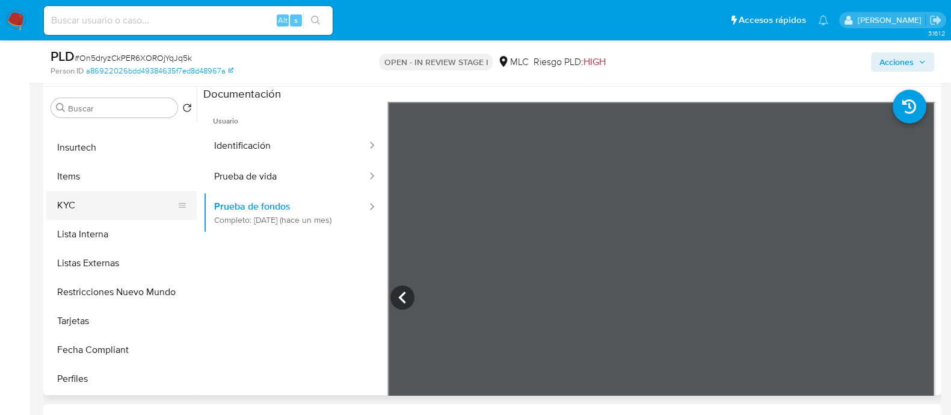
click at [75, 208] on button "KYC" at bounding box center [116, 205] width 141 height 29
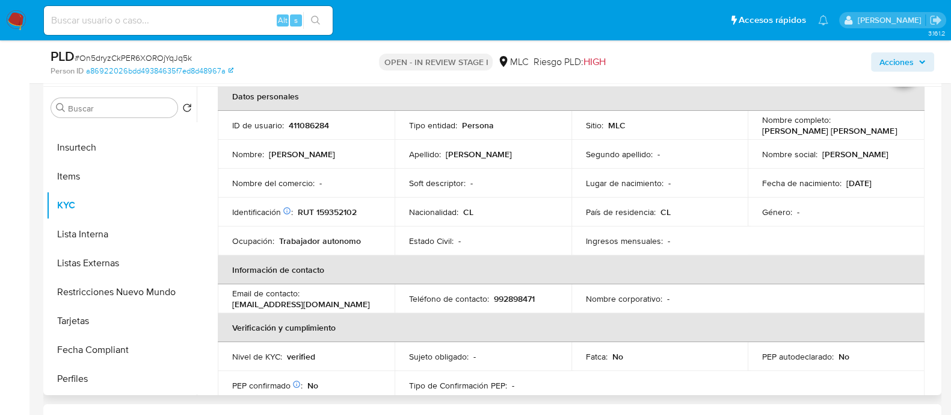
scroll to position [0, 0]
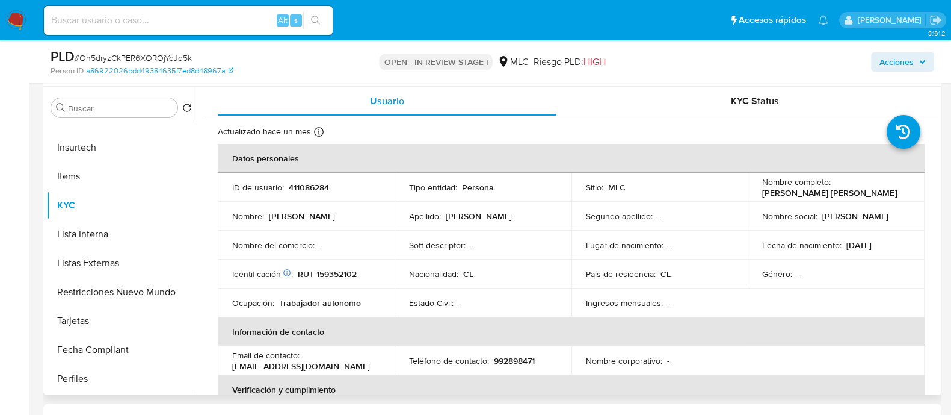
drag, startPoint x: 875, startPoint y: 187, endPoint x: 770, endPoint y: 187, distance: 105.3
click at [769, 187] on div "Nombre completo : Felipe Antonio Pavez Polanco" at bounding box center [836, 187] width 148 height 22
drag, startPoint x: 874, startPoint y: 192, endPoint x: 759, endPoint y: 191, distance: 115.0
click at [762, 191] on div "Nombre completo : Felipe Antonio Pavez Polanco" at bounding box center [836, 187] width 148 height 22
copy p "Felipe Antonio Pavez Polanco"
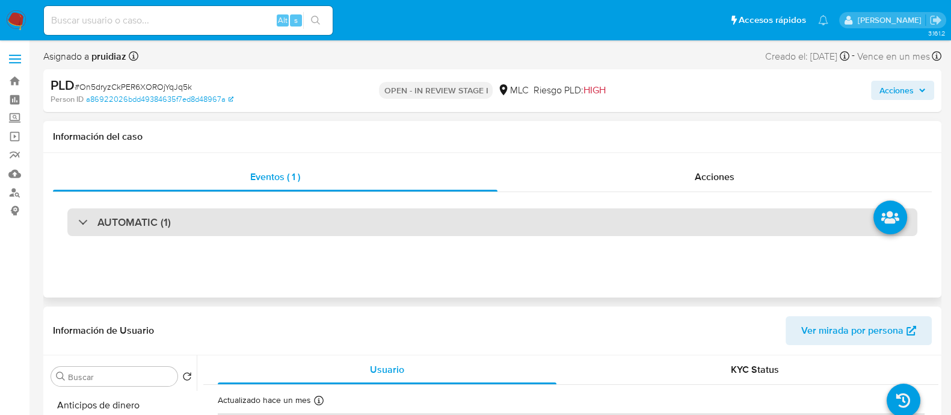
drag, startPoint x: 141, startPoint y: 219, endPoint x: 143, endPoint y: 226, distance: 6.7
click at [141, 220] on h3 "AUTOMATIC (1)" at bounding box center [133, 221] width 73 height 13
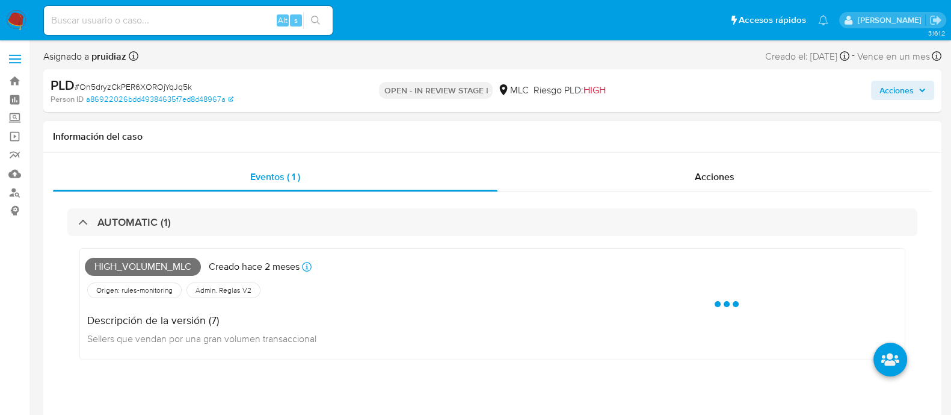
click at [120, 269] on span "High_volumen_mlc" at bounding box center [143, 267] width 116 height 18
click at [120, 268] on span "High_volumen_mlc" at bounding box center [143, 267] width 116 height 18
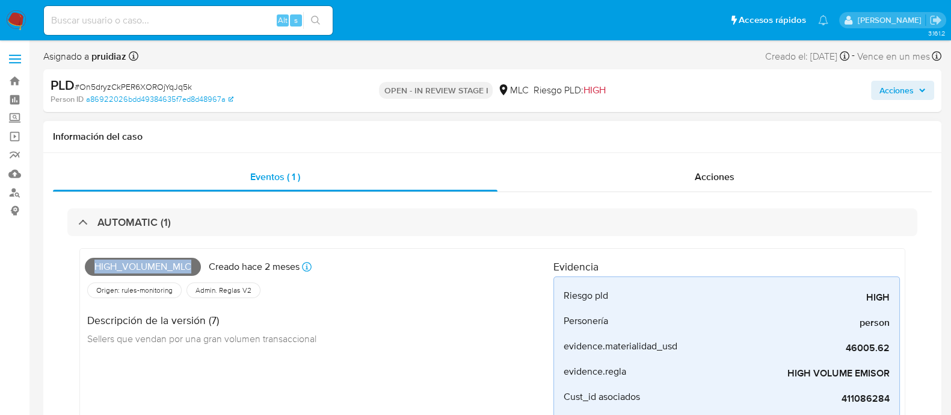
copy span "High_volumen_mlc"
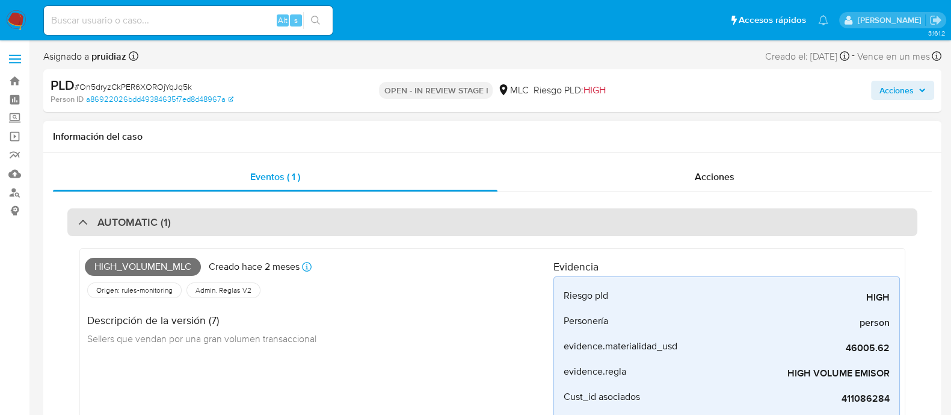
click at [129, 218] on h3 "AUTOMATIC (1)" at bounding box center [133, 221] width 73 height 13
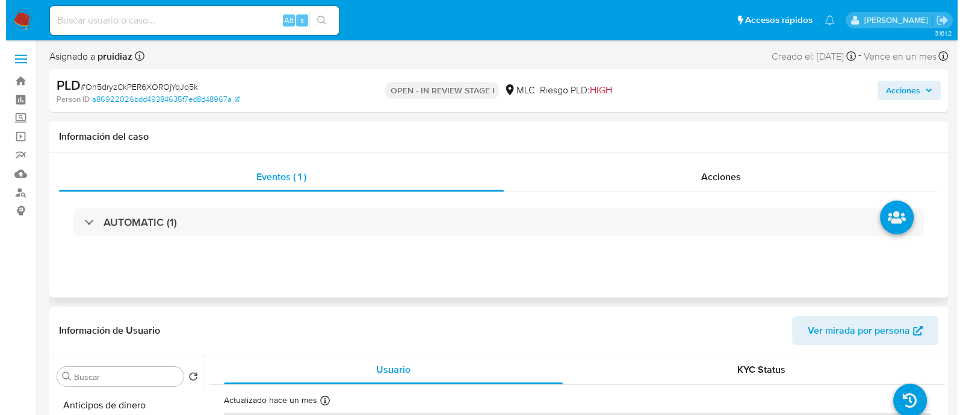
scroll to position [226, 0]
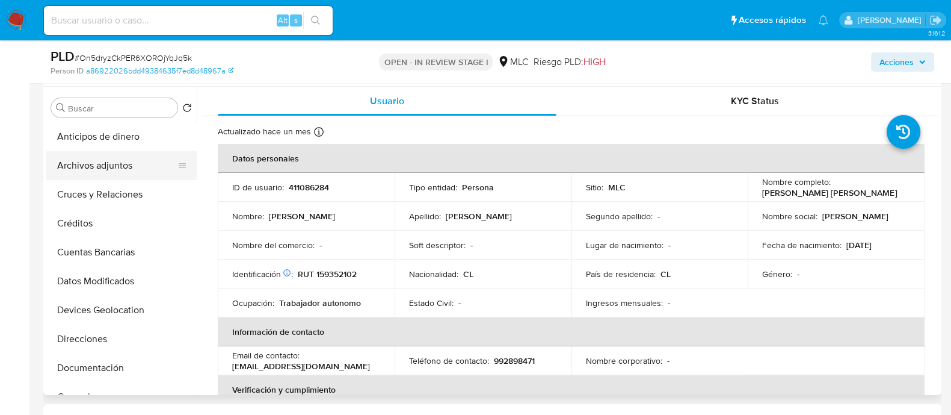
click at [90, 158] on button "Archivos adjuntos" at bounding box center [116, 165] width 141 height 29
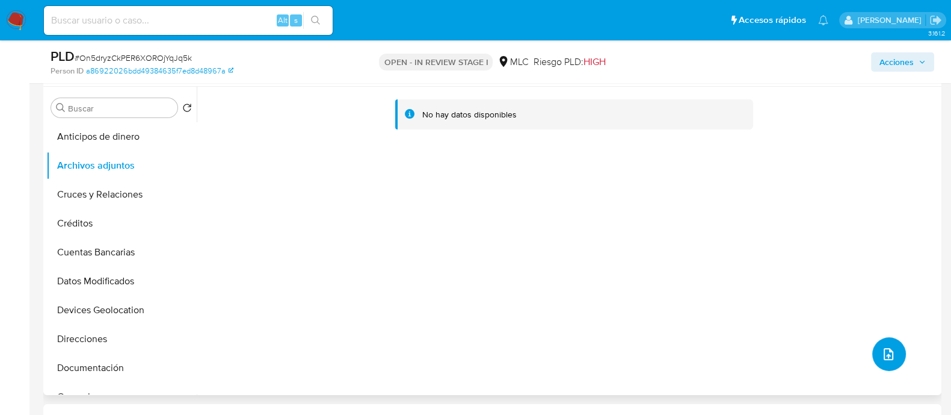
click at [892, 346] on button "upload-file" at bounding box center [890, 354] width 34 height 34
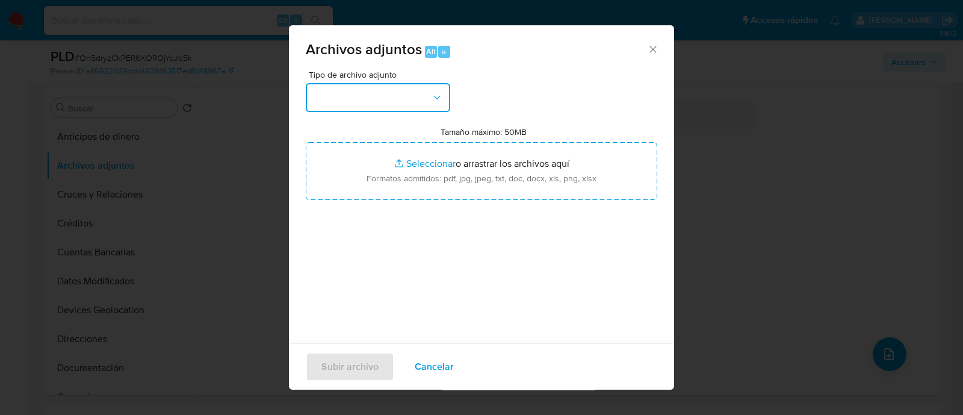
click at [424, 91] on button "button" at bounding box center [378, 97] width 144 height 29
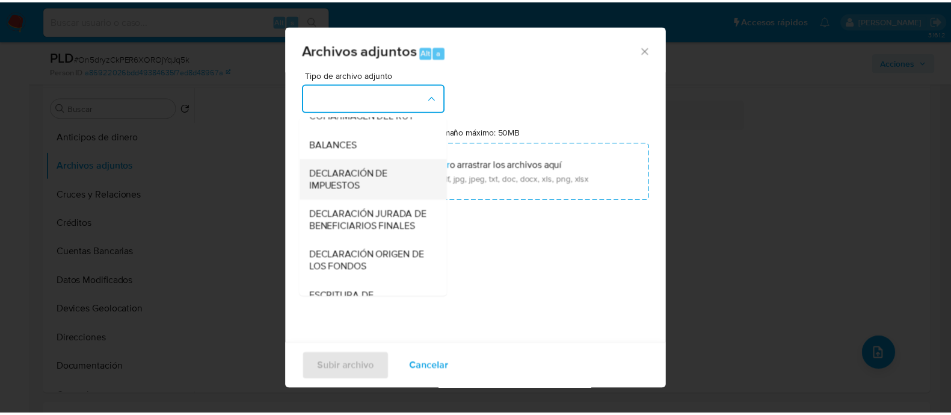
scroll to position [199, 0]
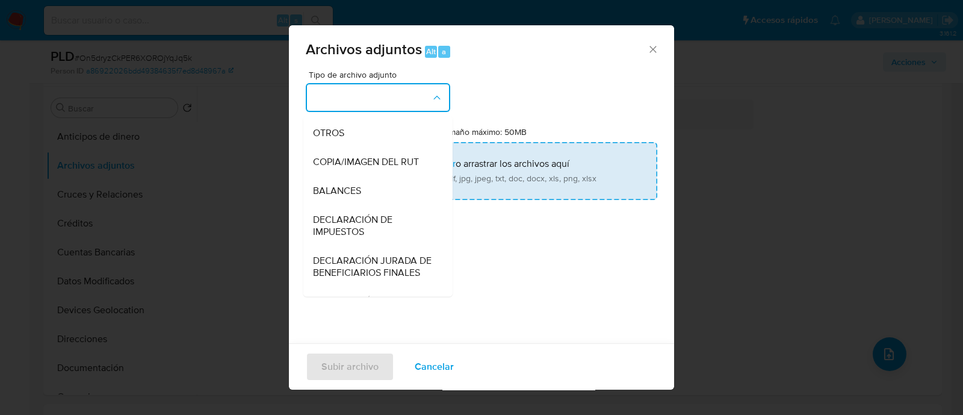
click at [347, 141] on div "OTROS" at bounding box center [374, 133] width 123 height 29
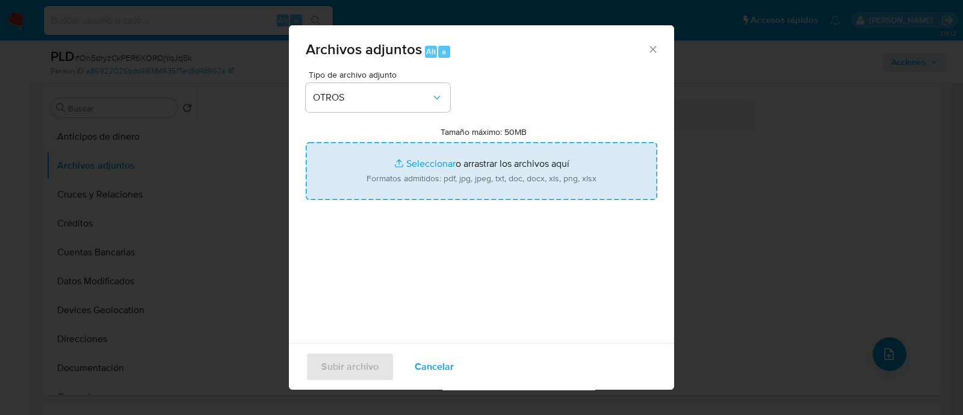
click at [448, 167] on input "Tamaño máximo: 50MB Seleccionar archivos" at bounding box center [481, 171] width 351 height 58
type input "C:\fakepath\411086284 - 30_09_2025.xlsx"
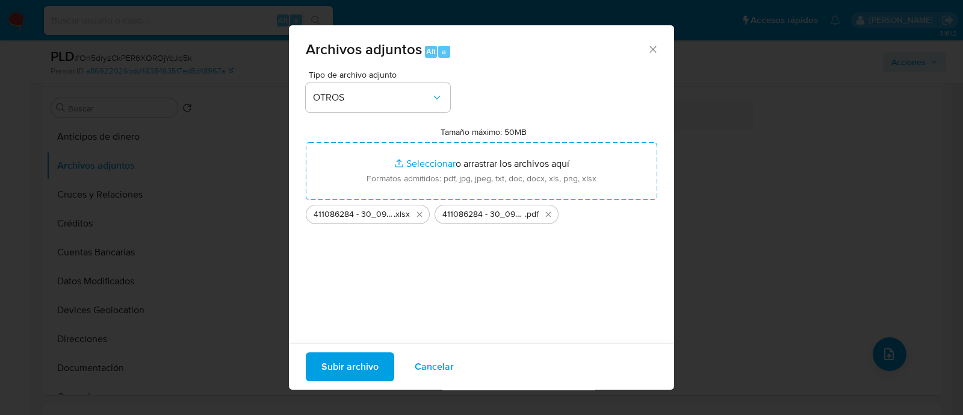
click at [355, 361] on span "Subir archivo" at bounding box center [349, 366] width 57 height 26
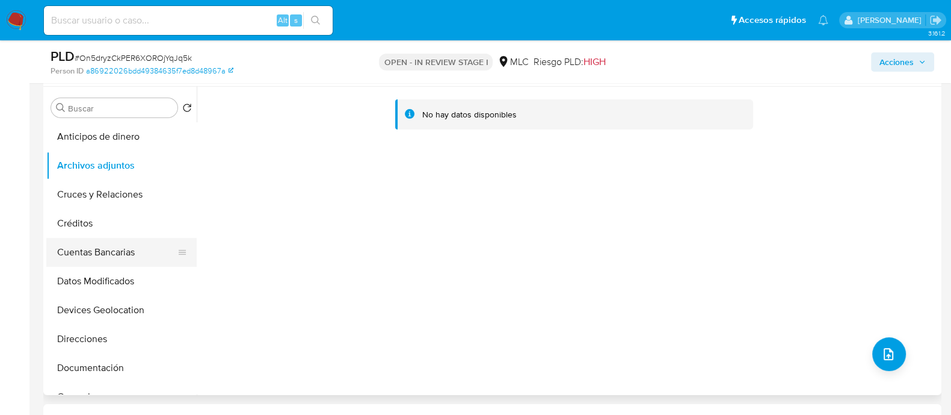
drag, startPoint x: 86, startPoint y: 249, endPoint x: 93, endPoint y: 241, distance: 11.1
click at [86, 250] on button "Cuentas Bancarias" at bounding box center [116, 252] width 141 height 29
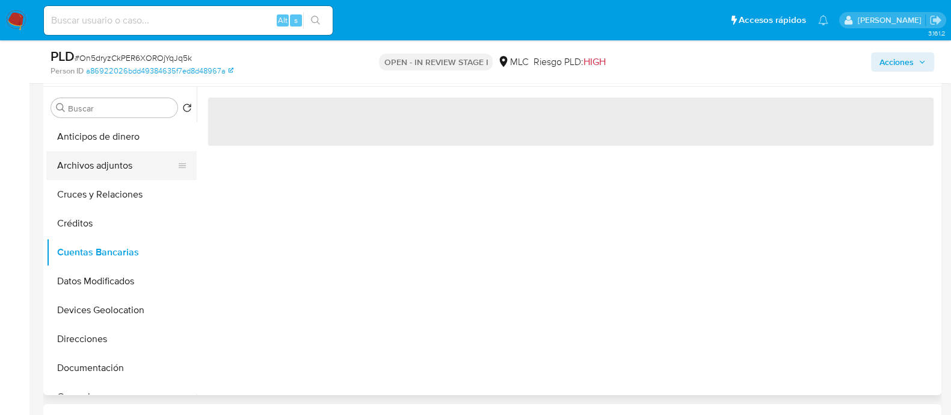
click at [106, 161] on button "Archivos adjuntos" at bounding box center [116, 165] width 141 height 29
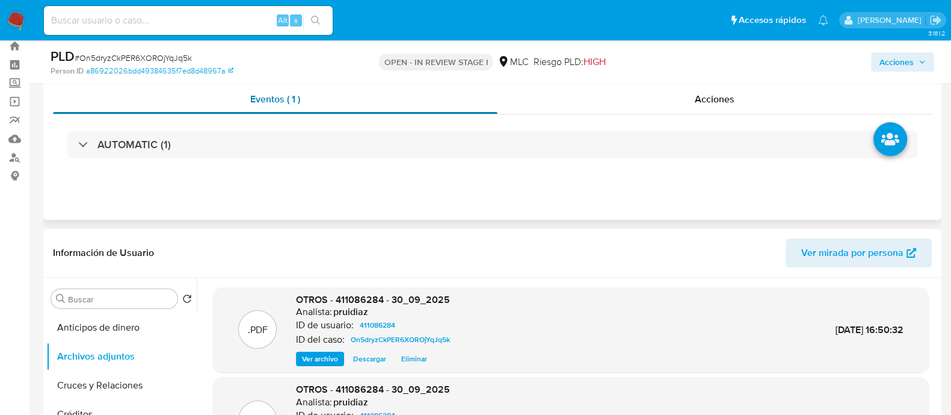
scroll to position [0, 0]
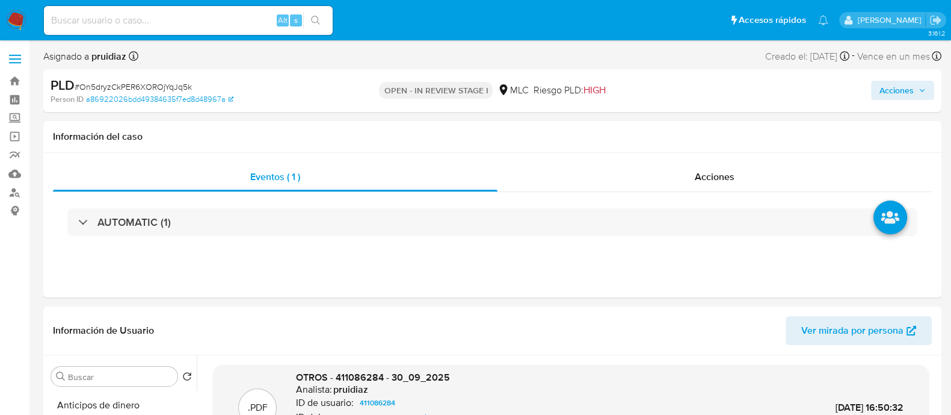
click at [884, 96] on span "Acciones" at bounding box center [897, 90] width 34 height 19
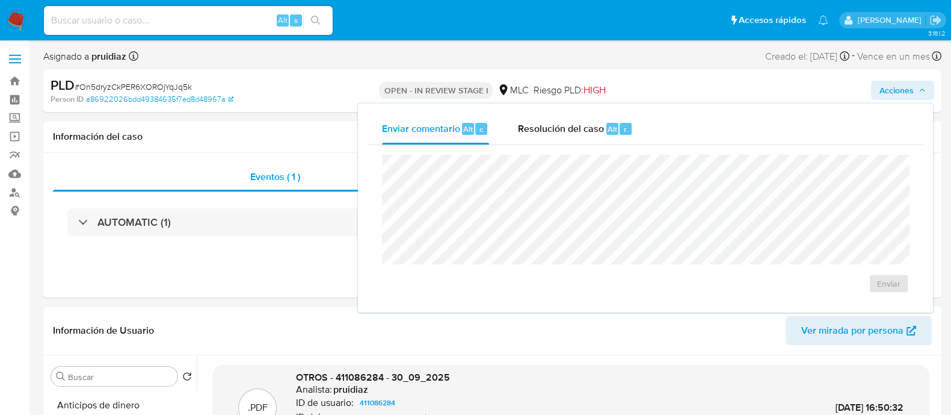
drag, startPoint x: 619, startPoint y: 130, endPoint x: 593, endPoint y: 152, distance: 34.2
click at [620, 131] on div "r" at bounding box center [626, 129] width 12 height 12
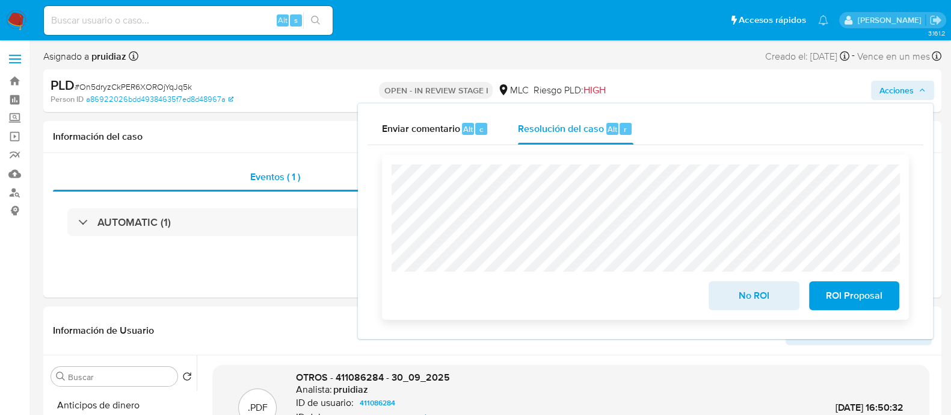
click at [746, 294] on span "No ROI" at bounding box center [754, 295] width 59 height 26
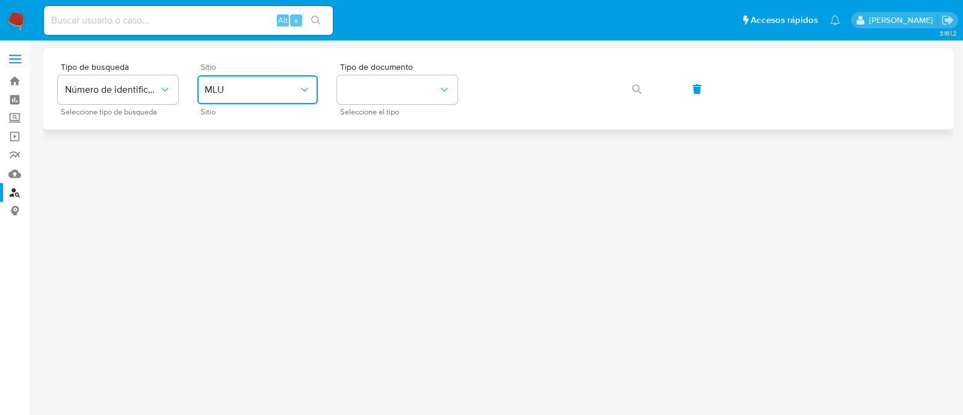
click at [265, 96] on button "MLU" at bounding box center [257, 89] width 120 height 29
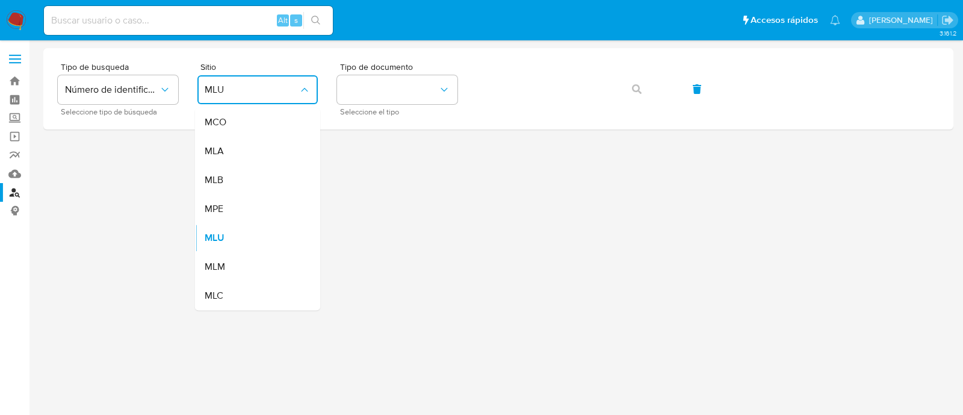
click at [235, 302] on div "MLC" at bounding box center [254, 295] width 99 height 29
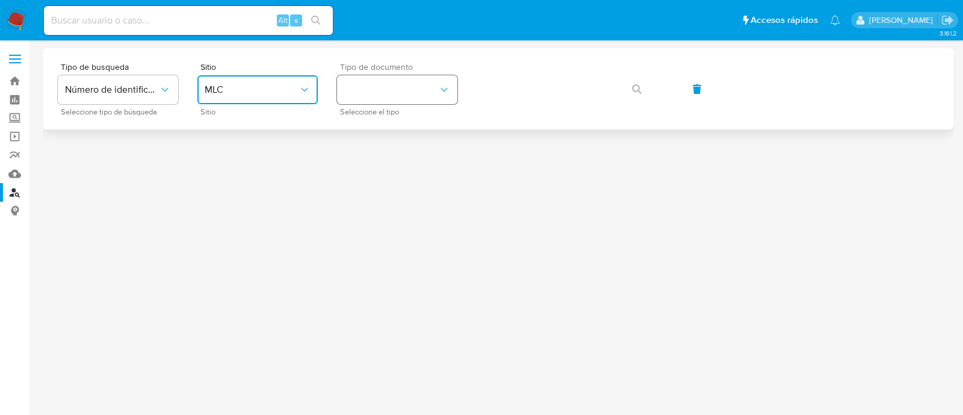
click at [380, 78] on button "identificationType" at bounding box center [397, 89] width 120 height 29
click at [367, 130] on div "RUT RUT" at bounding box center [393, 128] width 99 height 41
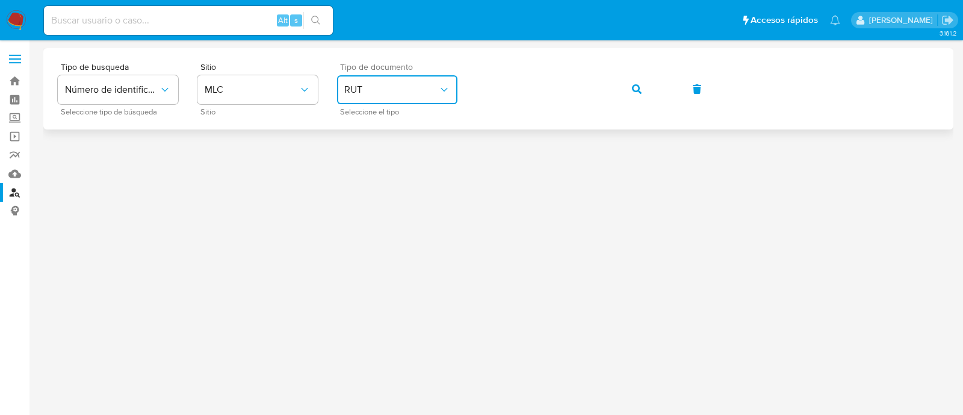
click at [625, 83] on button "button" at bounding box center [636, 89] width 41 height 29
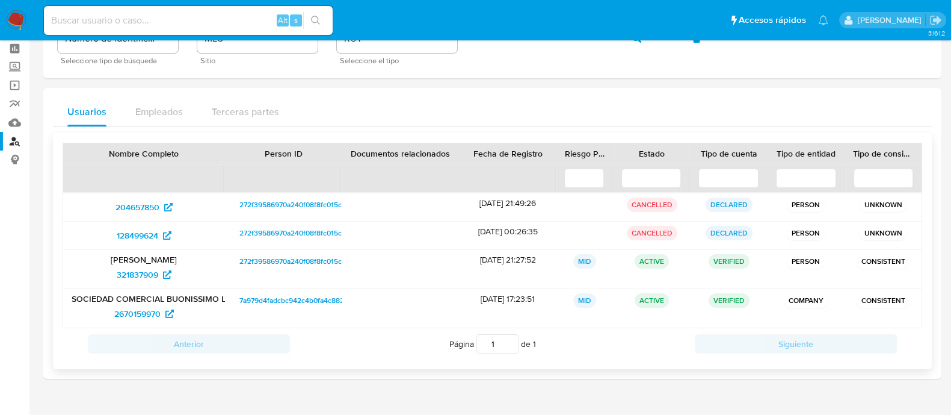
scroll to position [74, 0]
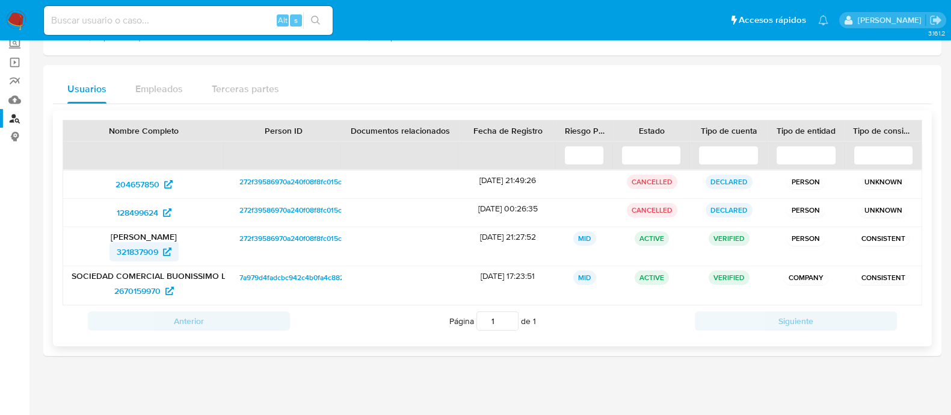
click at [126, 247] on span "321837909" at bounding box center [138, 251] width 42 height 19
click at [22, 13] on img at bounding box center [16, 20] width 20 height 20
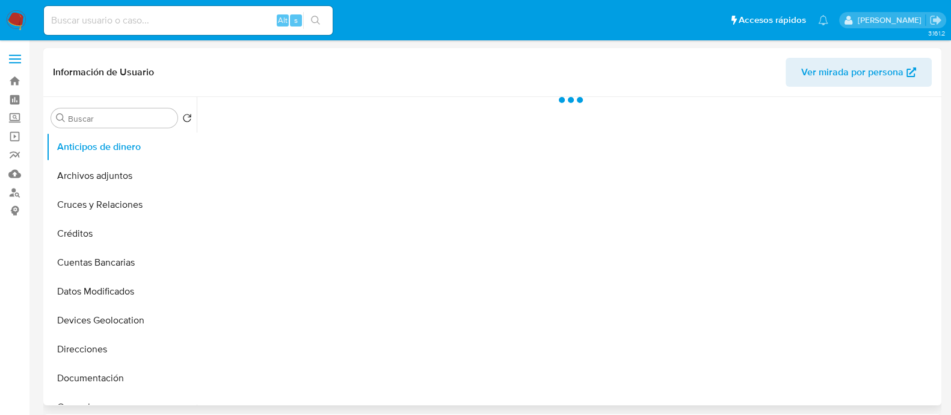
select select "10"
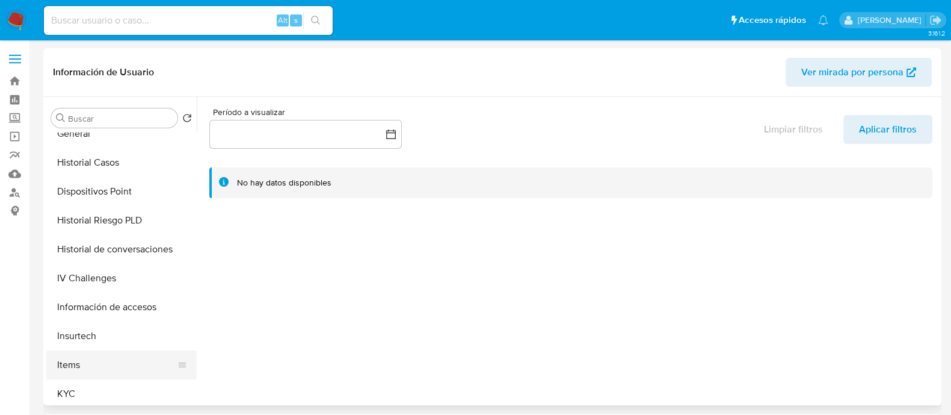
scroll to position [376, 0]
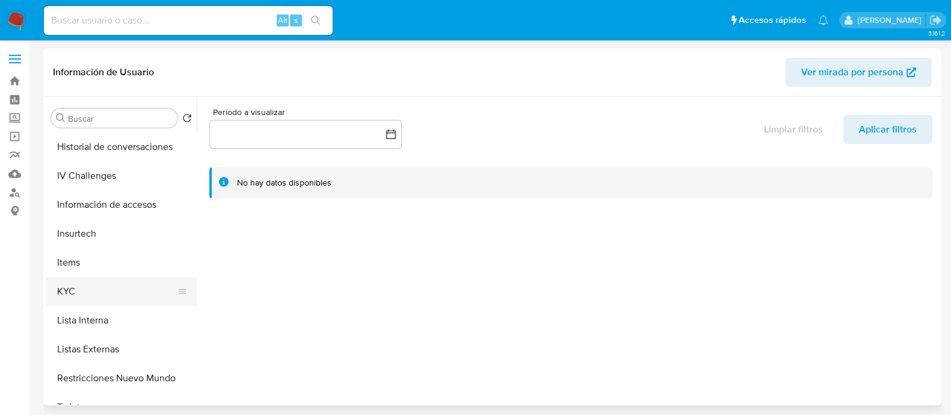
click at [79, 286] on button "KYC" at bounding box center [116, 291] width 141 height 29
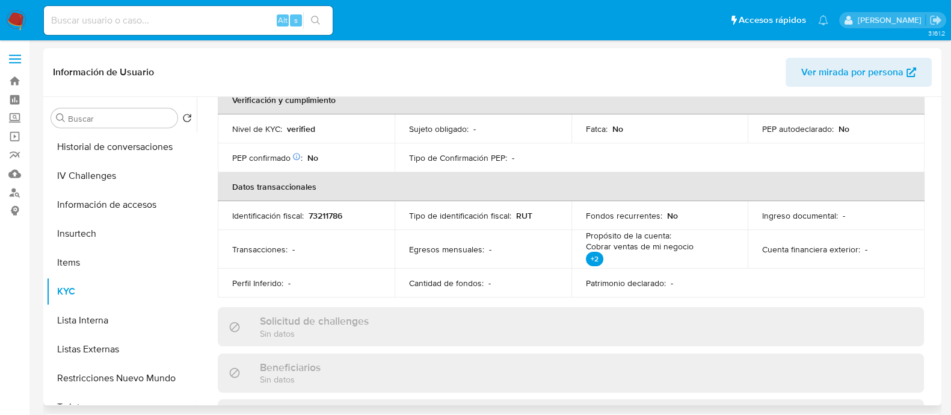
scroll to position [601, 0]
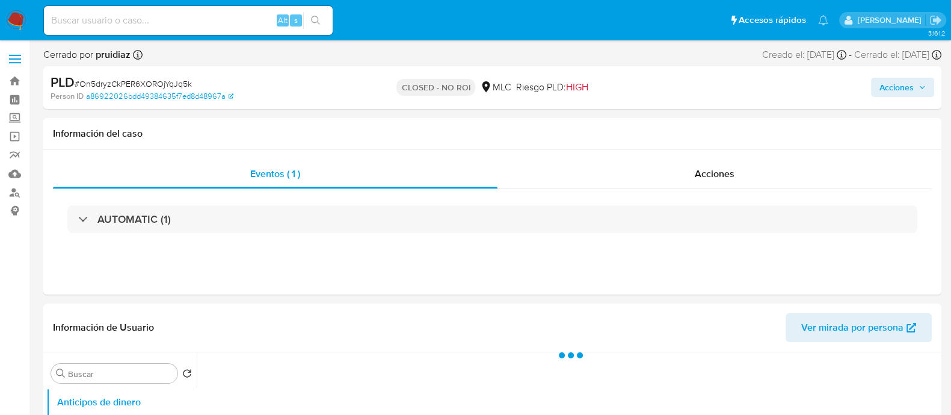
select select "10"
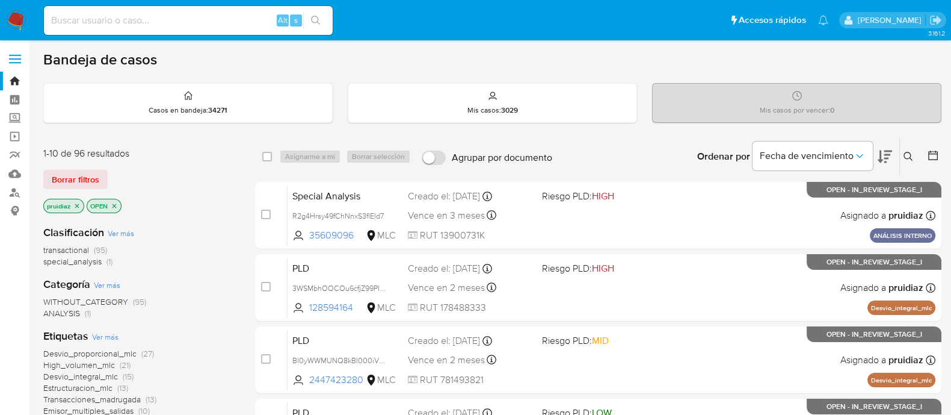
click at [882, 158] on icon at bounding box center [885, 156] width 14 height 13
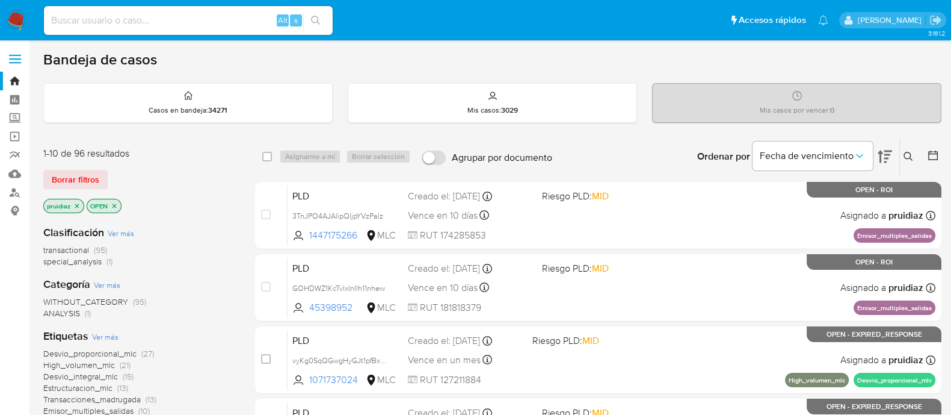
click at [885, 152] on icon at bounding box center [885, 156] width 14 height 14
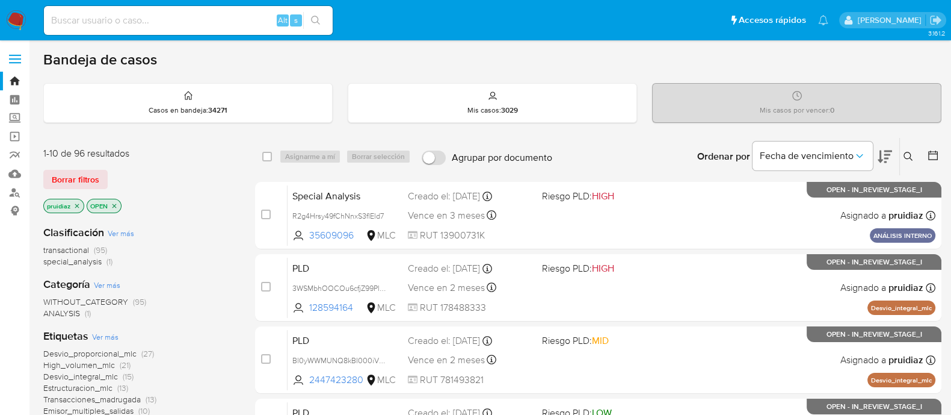
click at [886, 160] on icon at bounding box center [885, 156] width 14 height 13
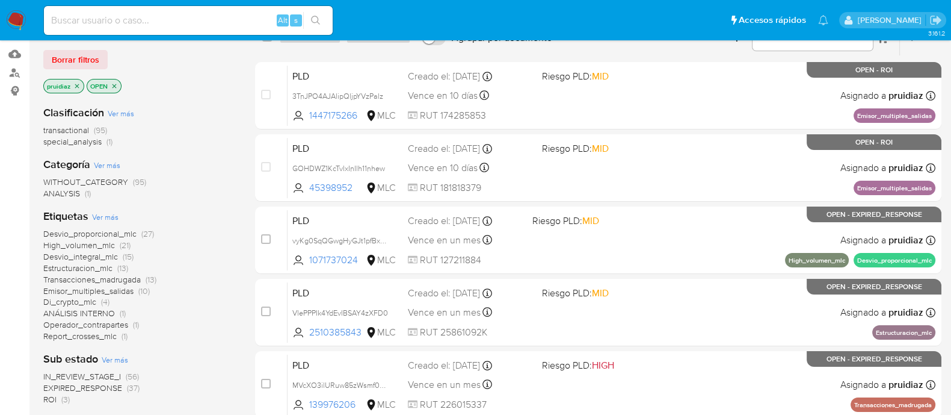
scroll to position [226, 0]
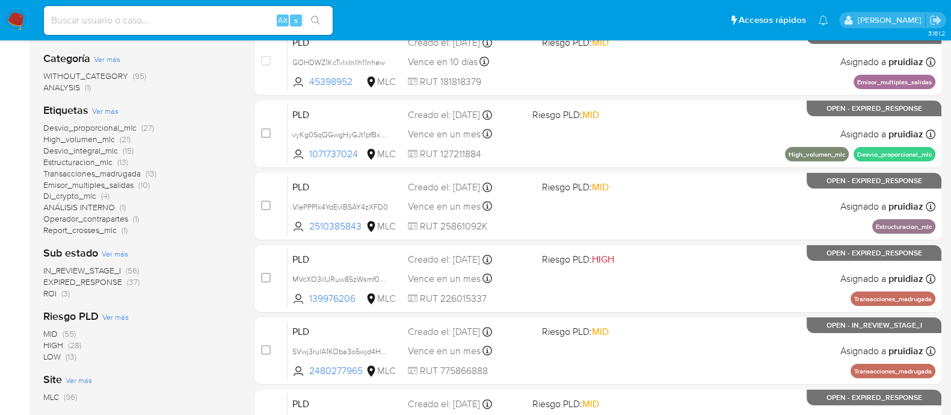
click at [57, 293] on span "ROI (3)" at bounding box center [56, 293] width 26 height 11
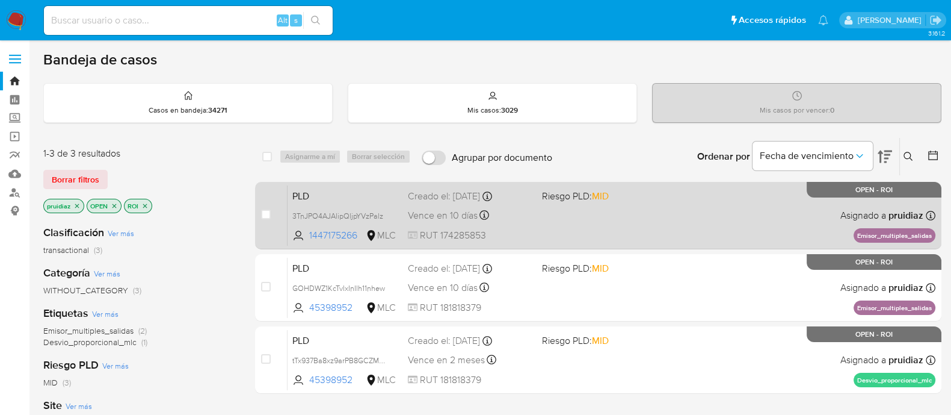
click at [694, 211] on div "PLD 3TnJPO4AJAlipQljpYVzPalz 1447175266 MLC Riesgo PLD: MID Creado el: 12/07/20…" at bounding box center [612, 215] width 648 height 61
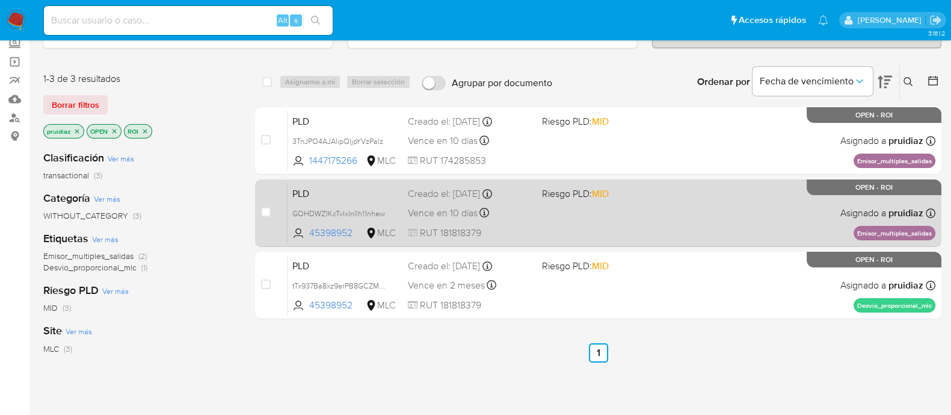
scroll to position [150, 0]
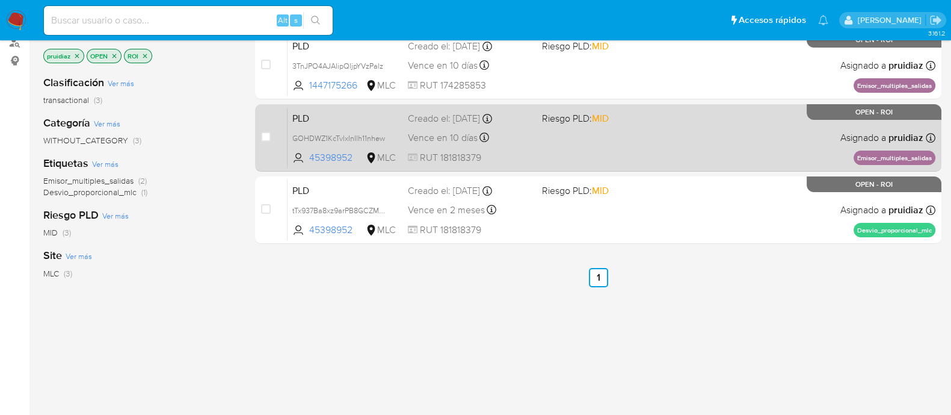
click at [682, 139] on div "PLD GOHDWZ1KcTvlxInIlh11nhew 45398952 MLC Riesgo PLD: MID Creado el: 12/07/2025…" at bounding box center [612, 137] width 648 height 61
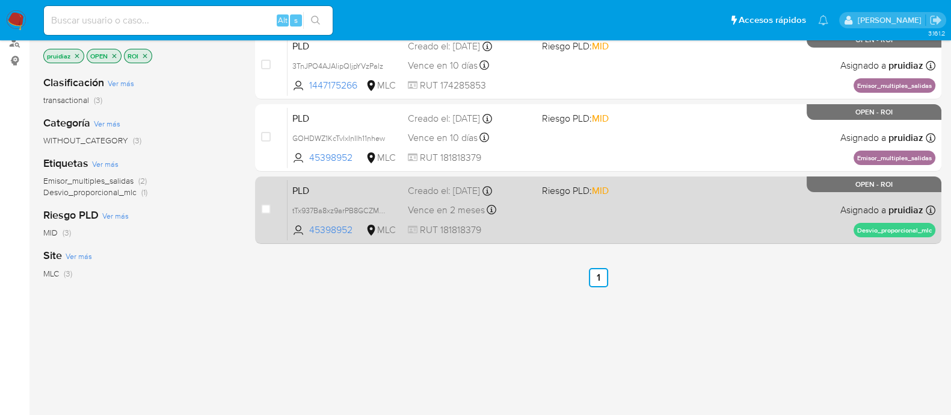
click at [692, 200] on div "PLD tTx937Ba8xz9arPB8GCZM3es 45398952 MLC Riesgo PLD: MID Creado el: 12/09/2025…" at bounding box center [612, 209] width 648 height 61
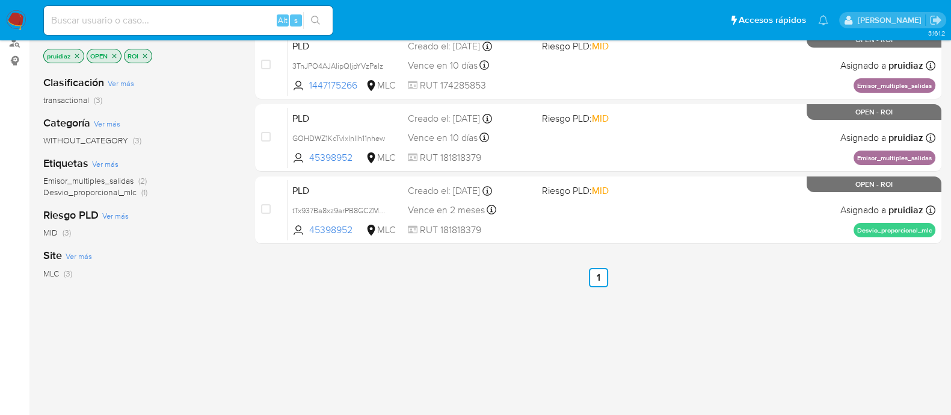
click at [17, 25] on img at bounding box center [16, 20] width 20 height 20
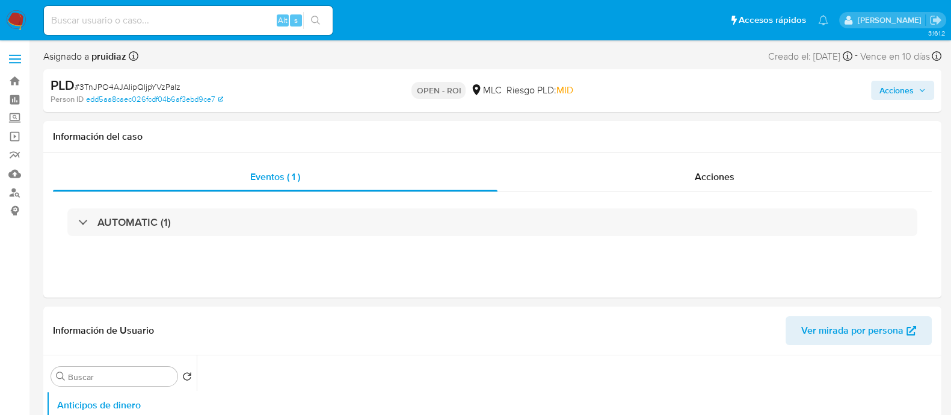
click at [908, 87] on span "Acciones" at bounding box center [897, 90] width 34 height 19
select select "10"
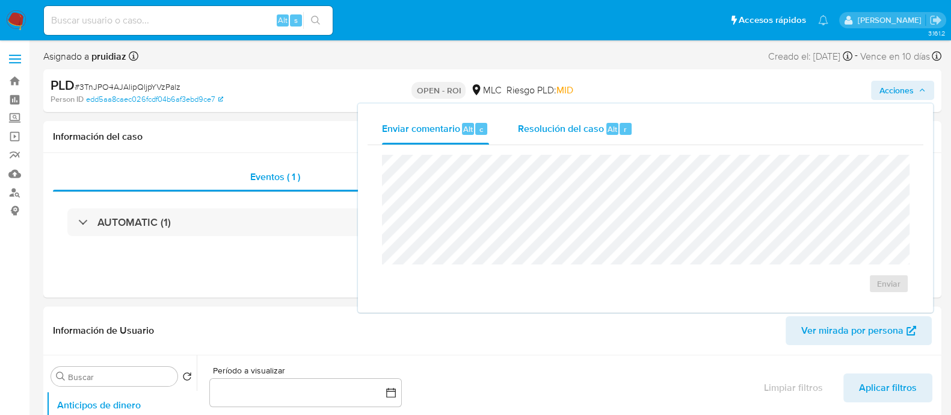
click at [589, 132] on span "Resolución del caso" at bounding box center [561, 129] width 86 height 14
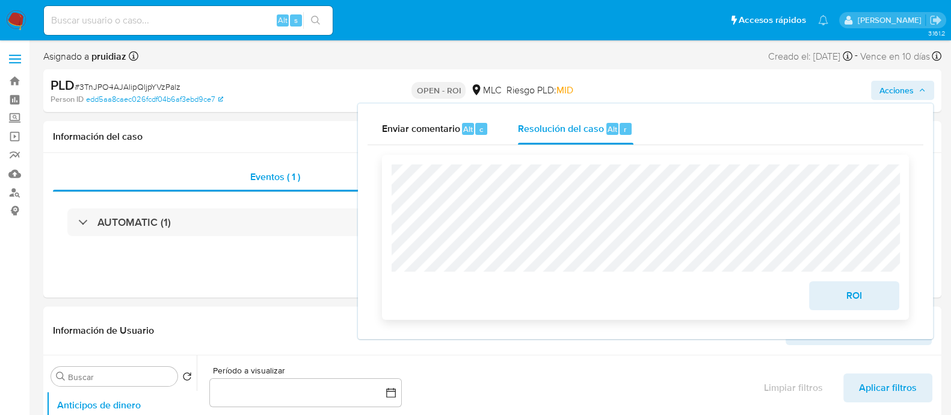
click at [850, 303] on span "ROI" at bounding box center [854, 295] width 59 height 26
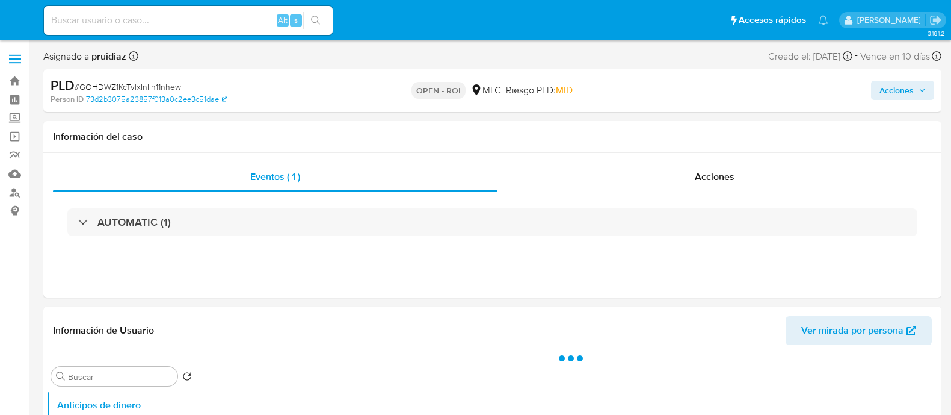
select select "10"
click at [903, 88] on span "Acciones" at bounding box center [897, 90] width 34 height 19
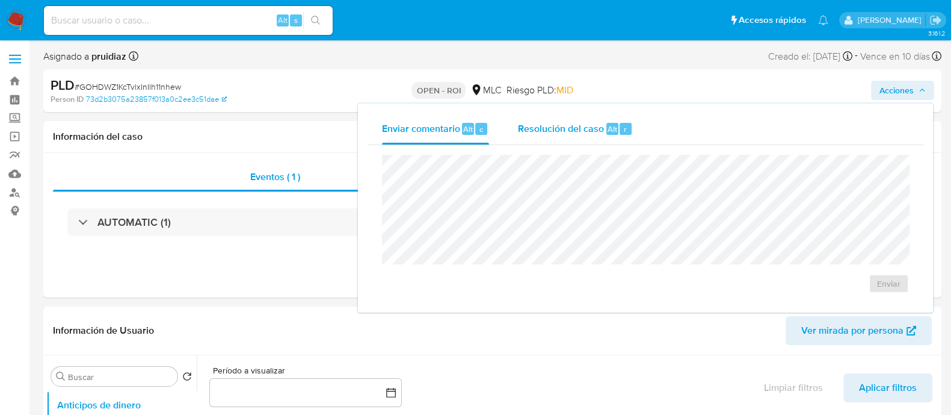
click at [608, 138] on div "Resolución del caso Alt r" at bounding box center [575, 128] width 115 height 31
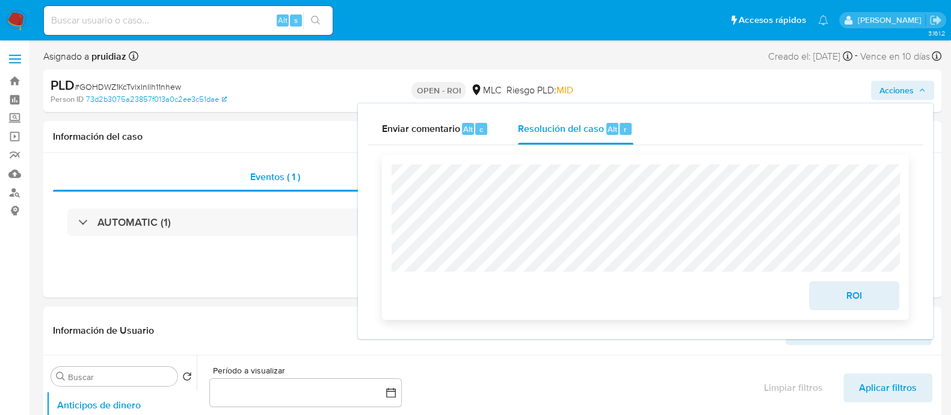
click at [832, 295] on span "ROI" at bounding box center [854, 295] width 59 height 26
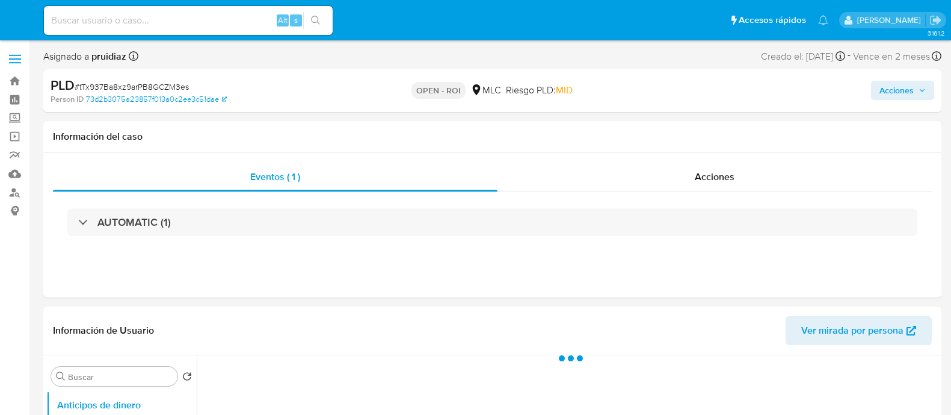
select select "10"
click at [925, 97] on span "Acciones" at bounding box center [903, 90] width 46 height 17
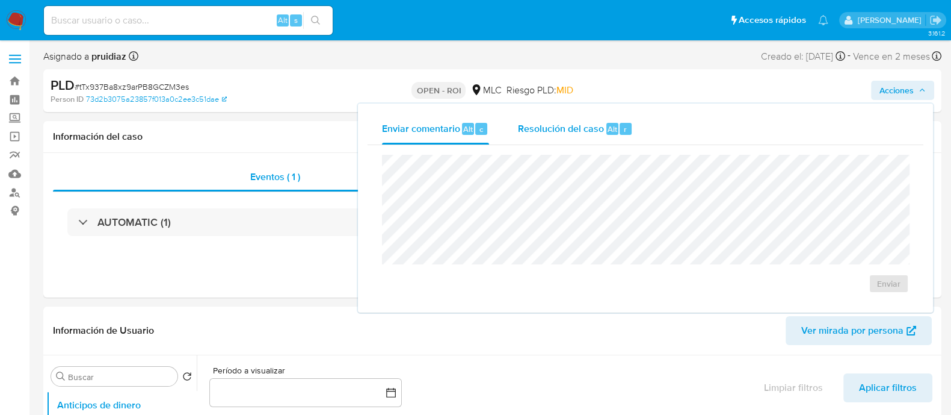
click at [596, 128] on span "Resolución del caso" at bounding box center [561, 129] width 86 height 14
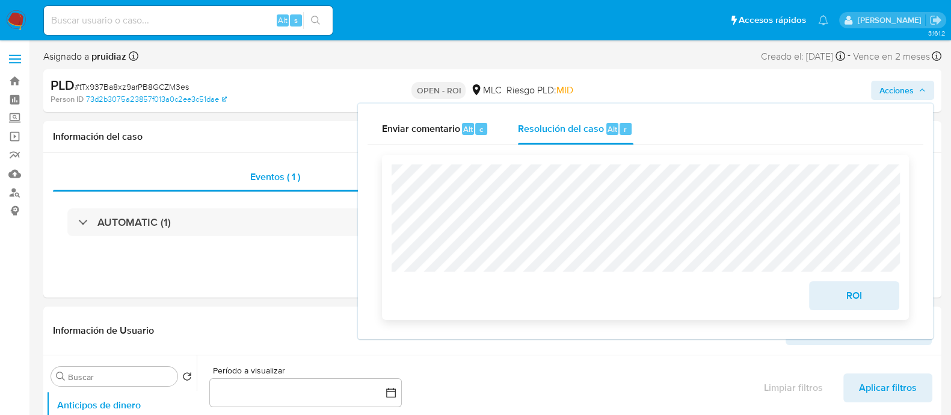
click at [850, 297] on span "ROI" at bounding box center [854, 295] width 59 height 26
click at [861, 308] on span "ROI" at bounding box center [854, 295] width 59 height 26
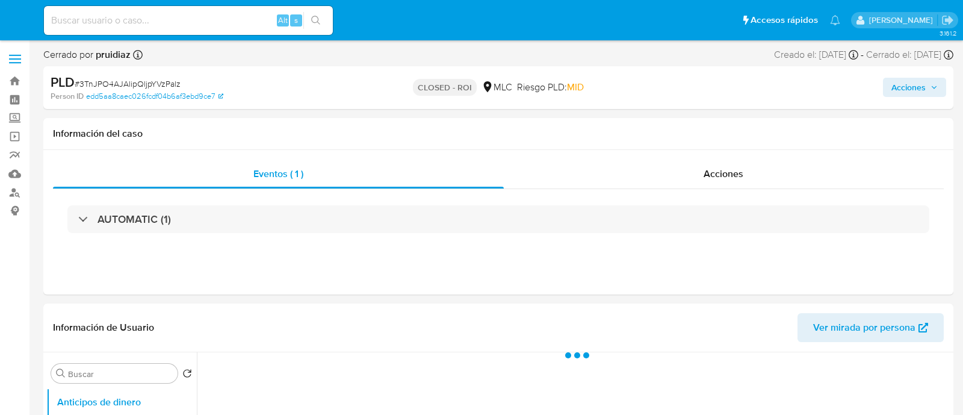
select select "10"
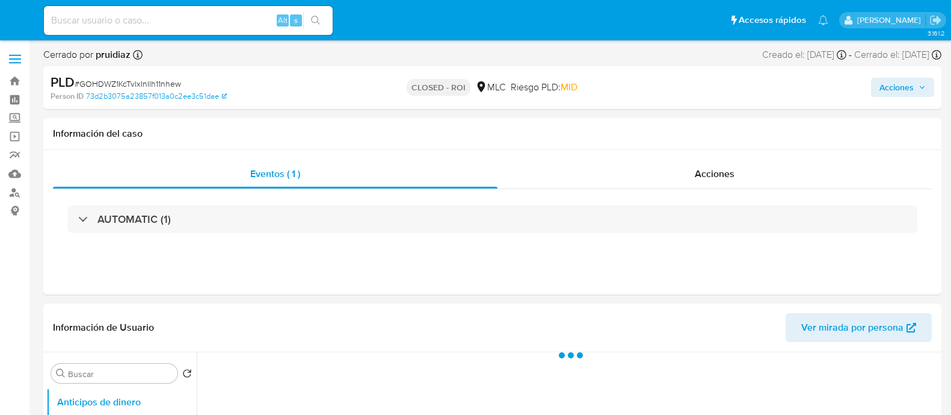
select select "10"
